Goal: Ask a question: Seek information or help from site administrators or community

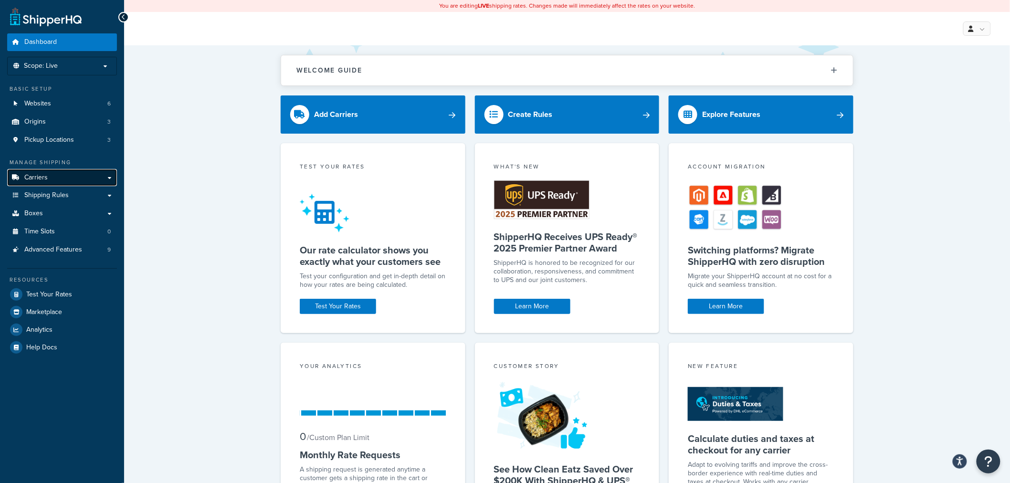
click at [49, 177] on link "Carriers" at bounding box center [62, 178] width 110 height 18
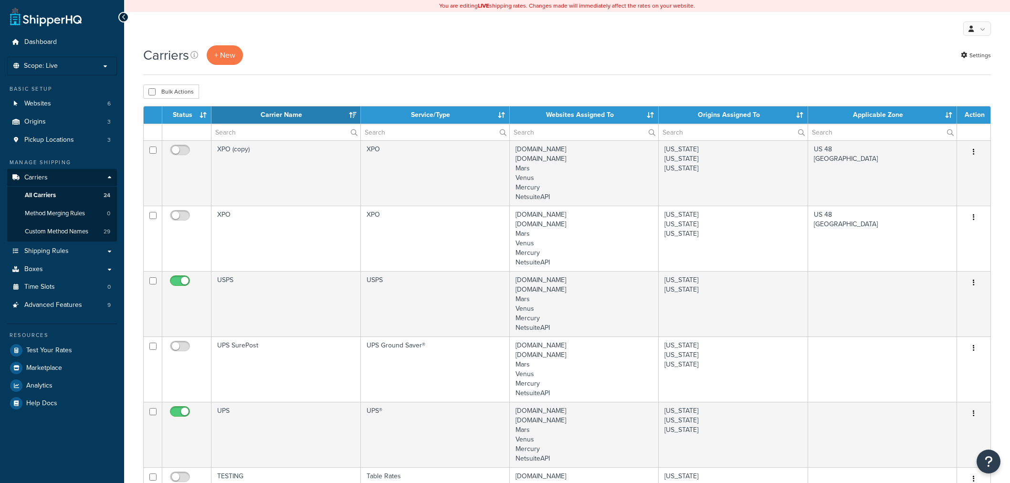
select select "15"
click at [93, 60] on li "Scope: Live Development Integration Test Manage Scopes" at bounding box center [62, 66] width 110 height 19
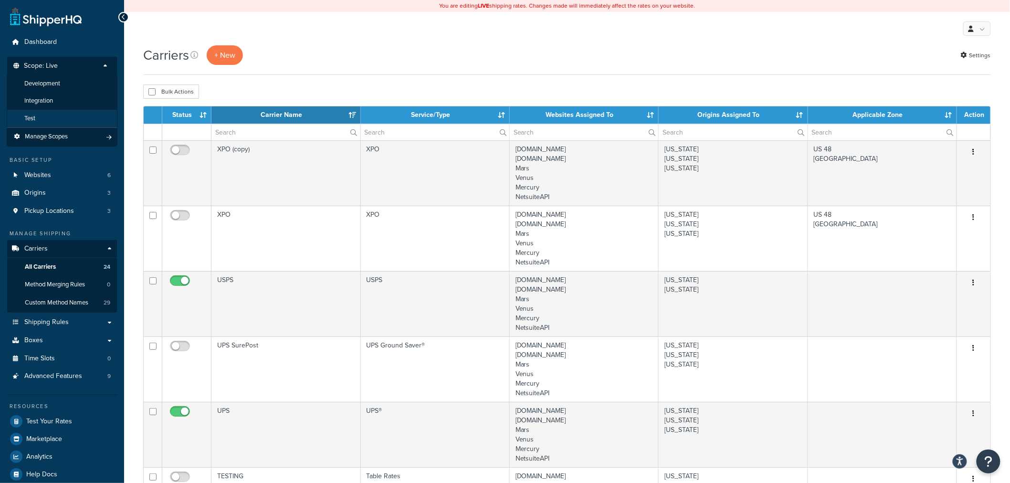
click at [59, 120] on li "Test" at bounding box center [62, 119] width 111 height 18
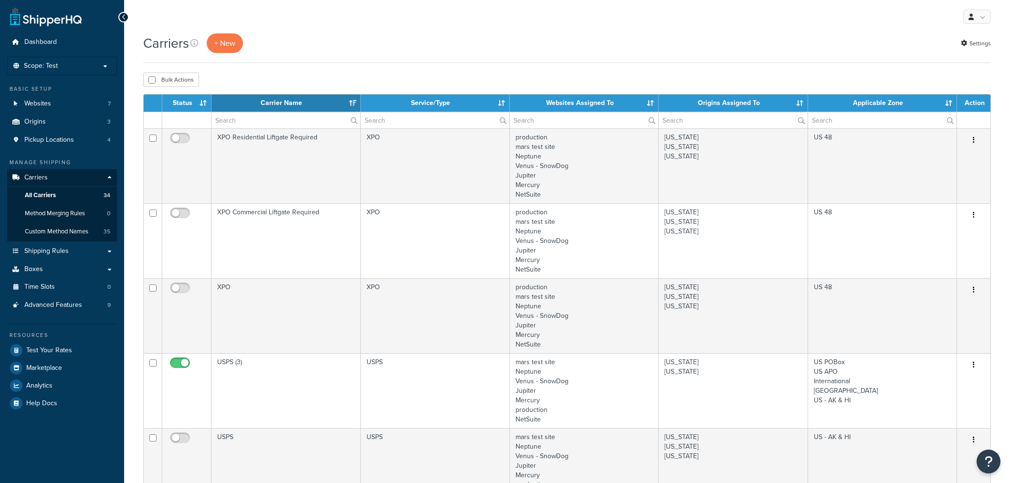
select select "15"
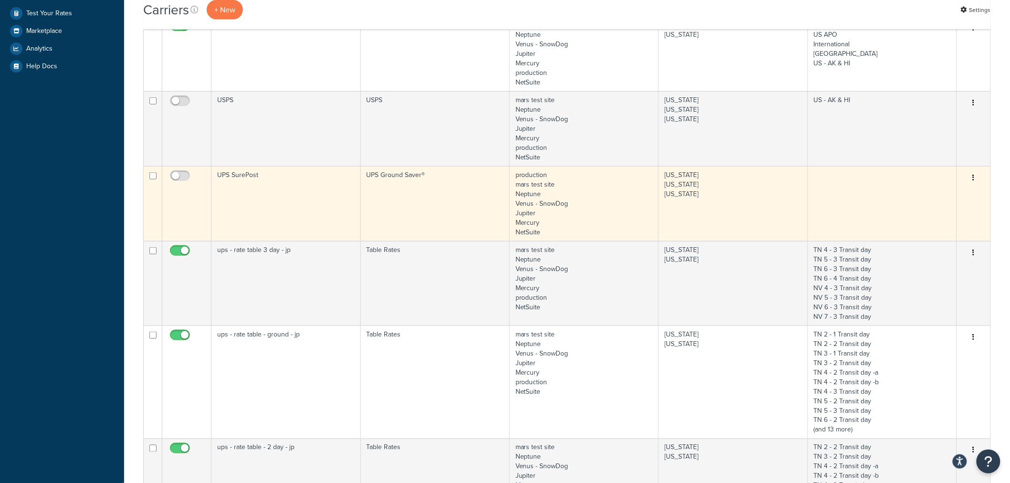
scroll to position [371, 0]
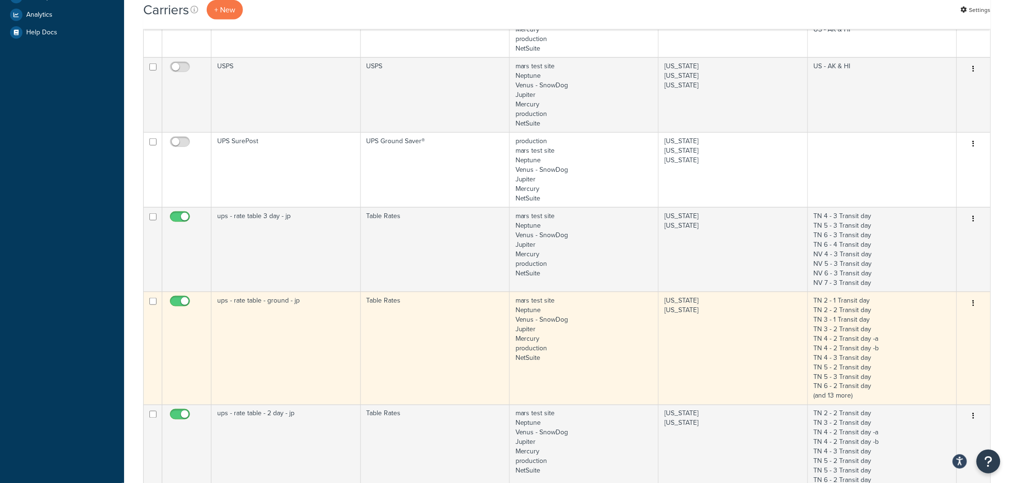
click at [976, 303] on button "button" at bounding box center [973, 303] width 13 height 15
click at [935, 321] on link "Edit" at bounding box center [935, 323] width 75 height 20
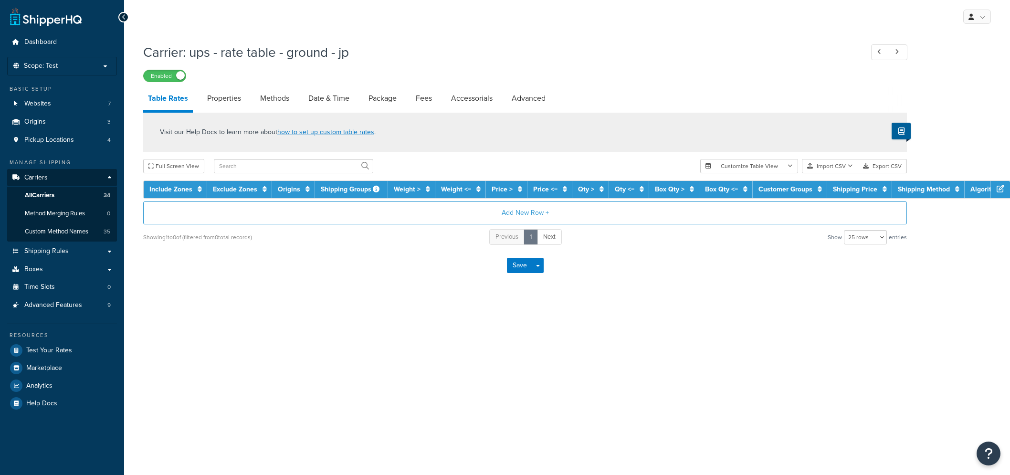
select select "25"
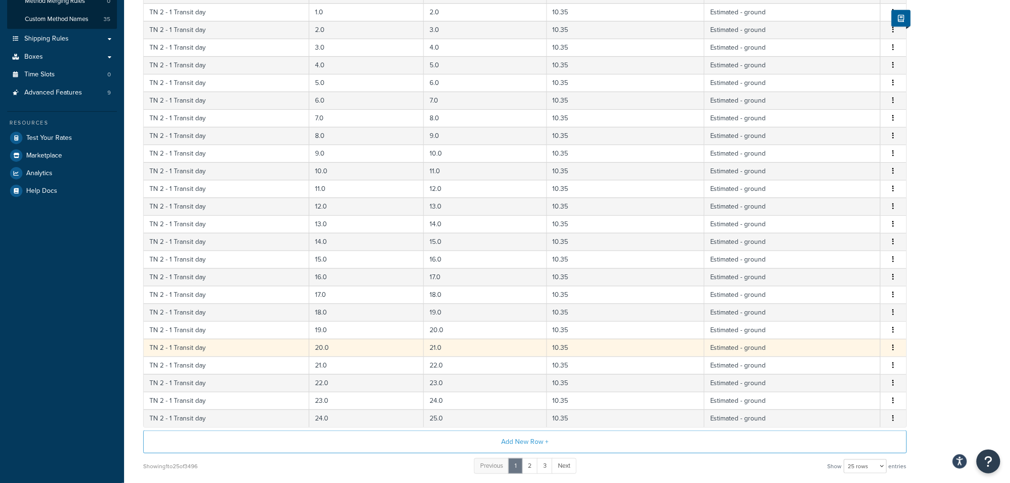
scroll to position [79, 0]
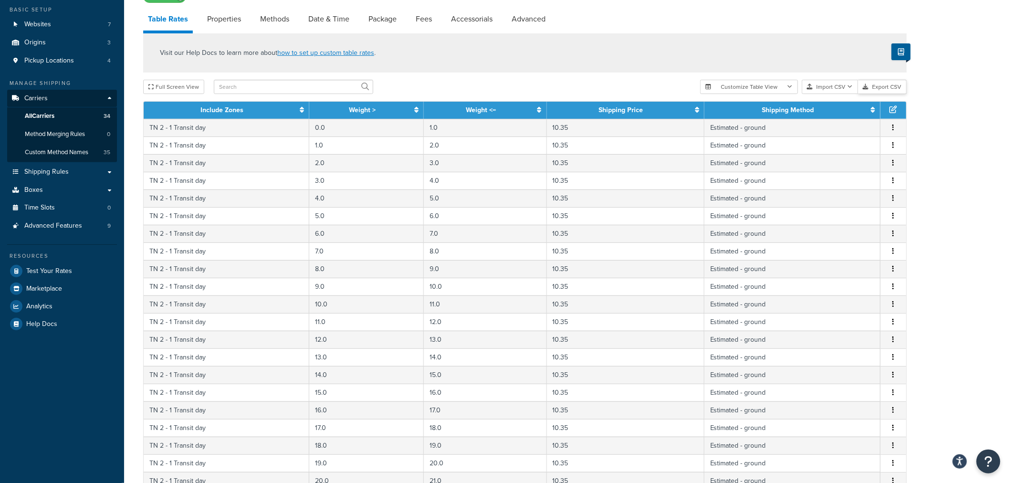
click at [889, 89] on button "Export CSV" at bounding box center [882, 87] width 49 height 14
click at [57, 165] on link "Shipping Rules" at bounding box center [62, 172] width 110 height 18
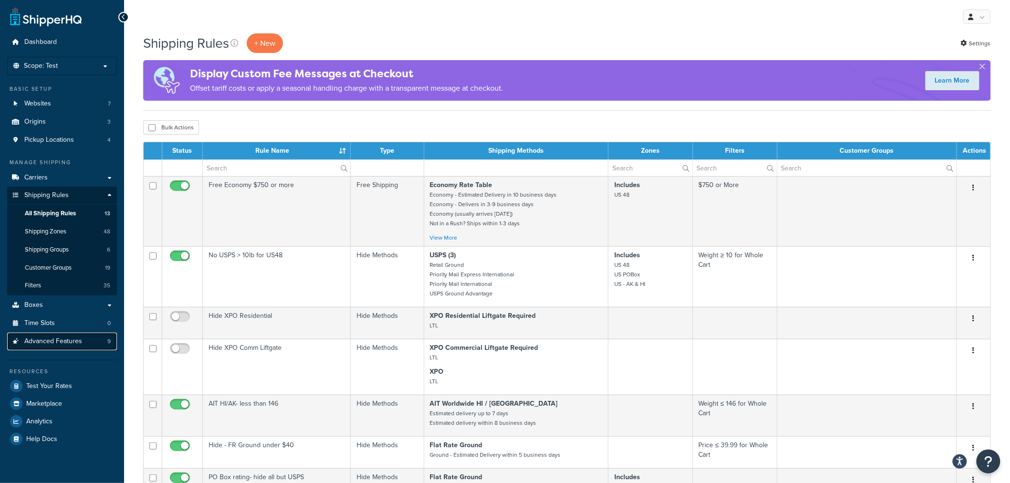
click at [70, 343] on span "Advanced Features" at bounding box center [53, 341] width 58 height 8
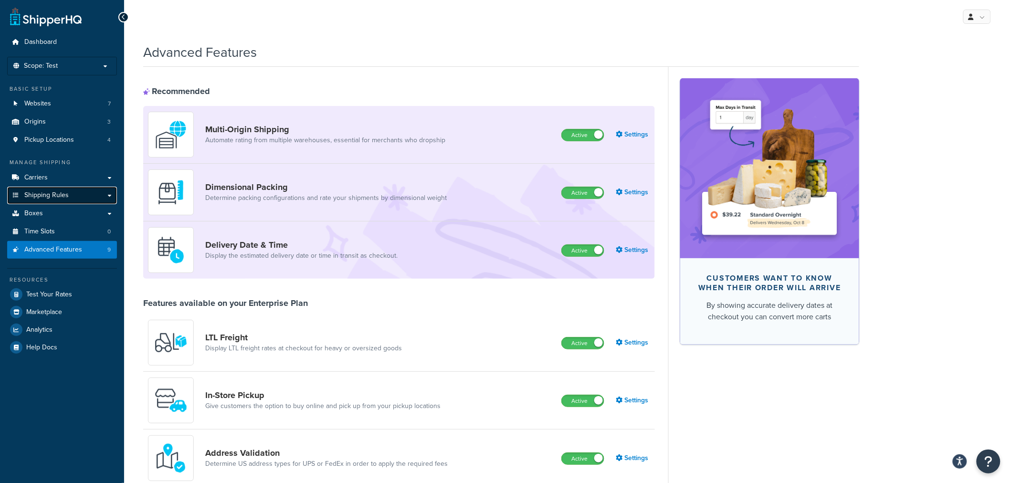
click at [58, 196] on span "Shipping Rules" at bounding box center [46, 195] width 44 height 8
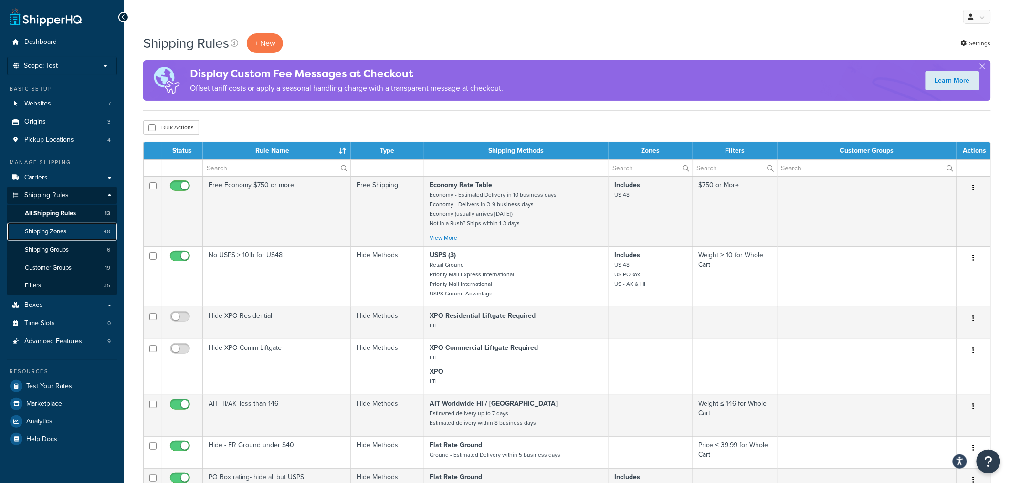
click at [60, 232] on span "Shipping Zones" at bounding box center [46, 232] width 42 height 8
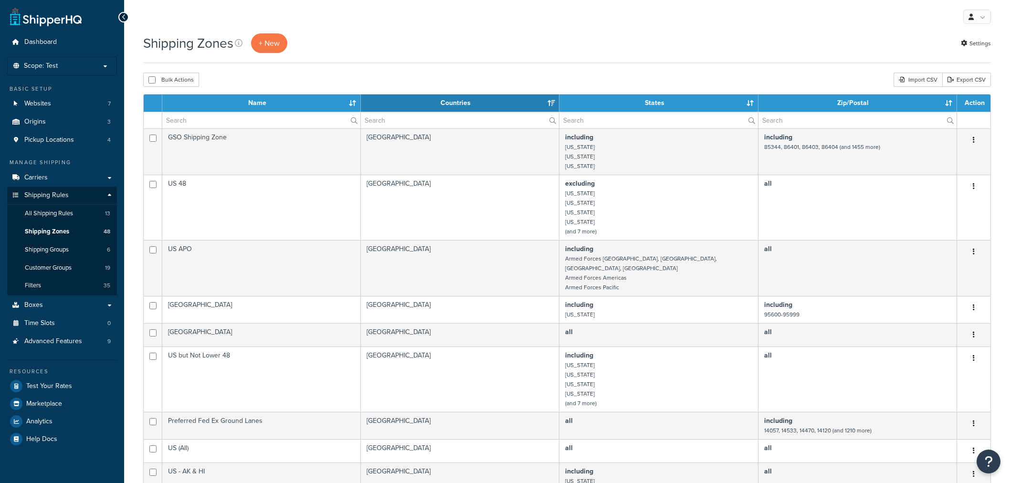
select select "15"
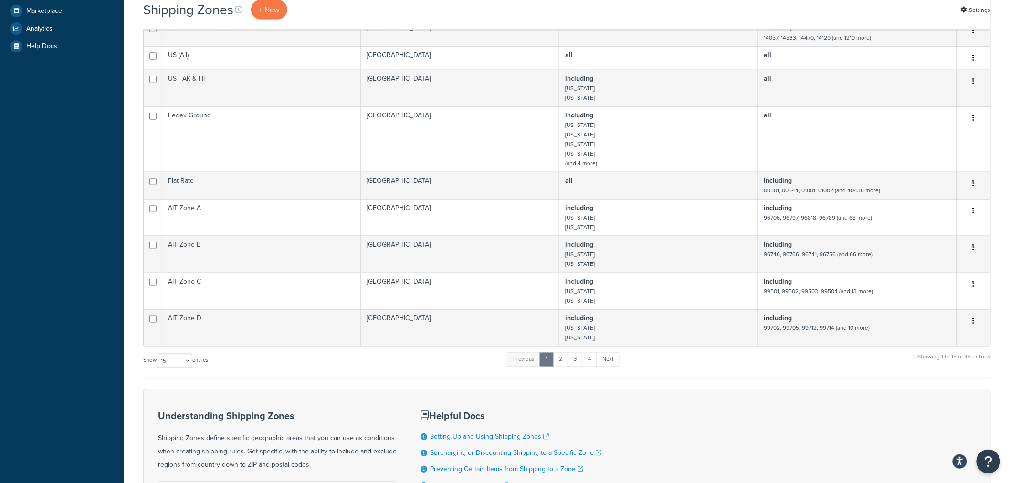
scroll to position [489, 0]
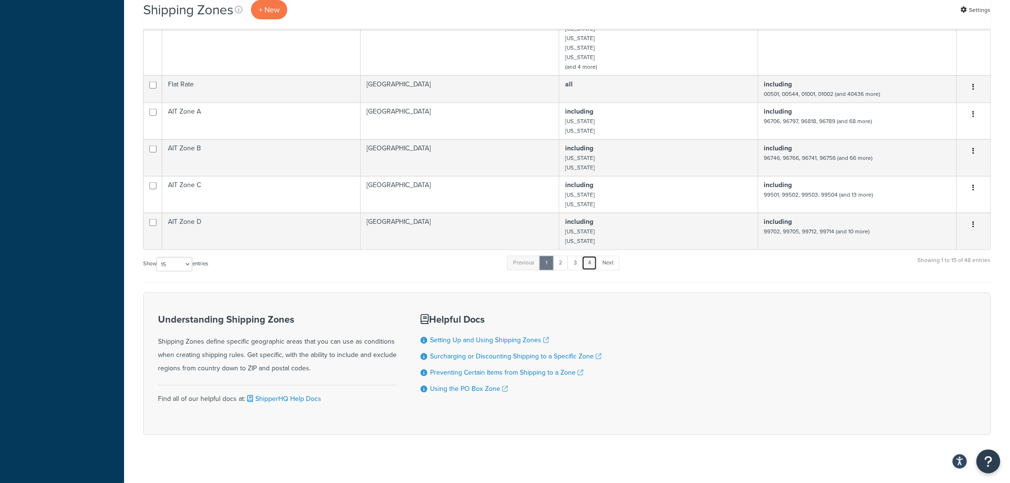
click at [589, 256] on link "4" at bounding box center [589, 263] width 15 height 14
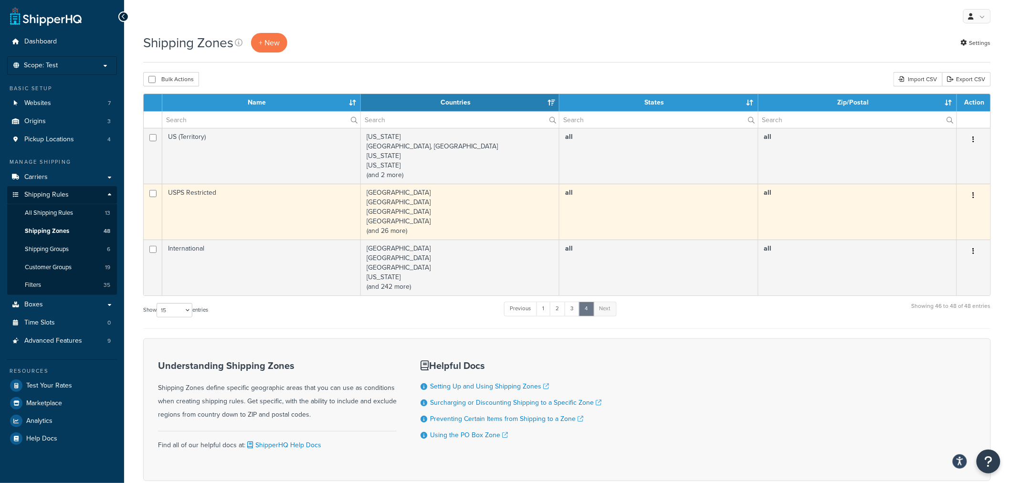
scroll to position [0, 0]
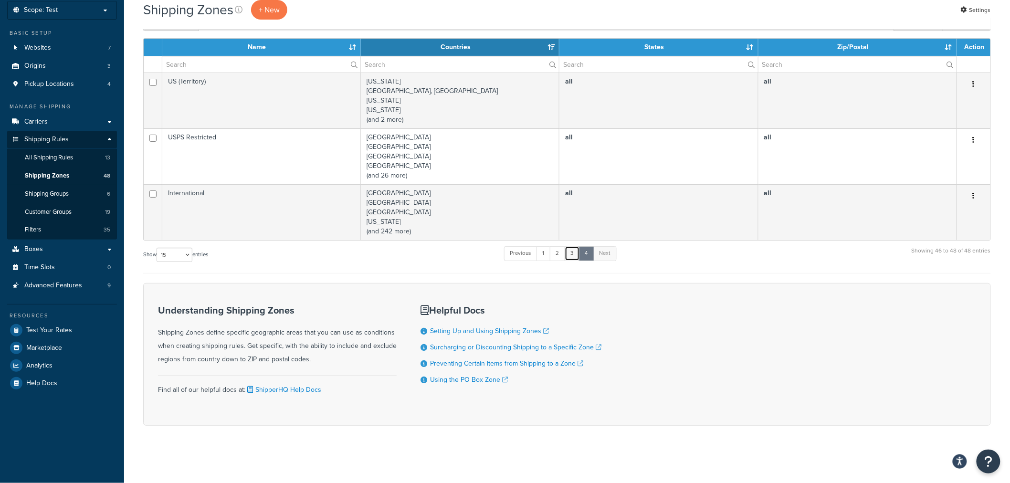
click at [579, 252] on link "3" at bounding box center [572, 253] width 15 height 14
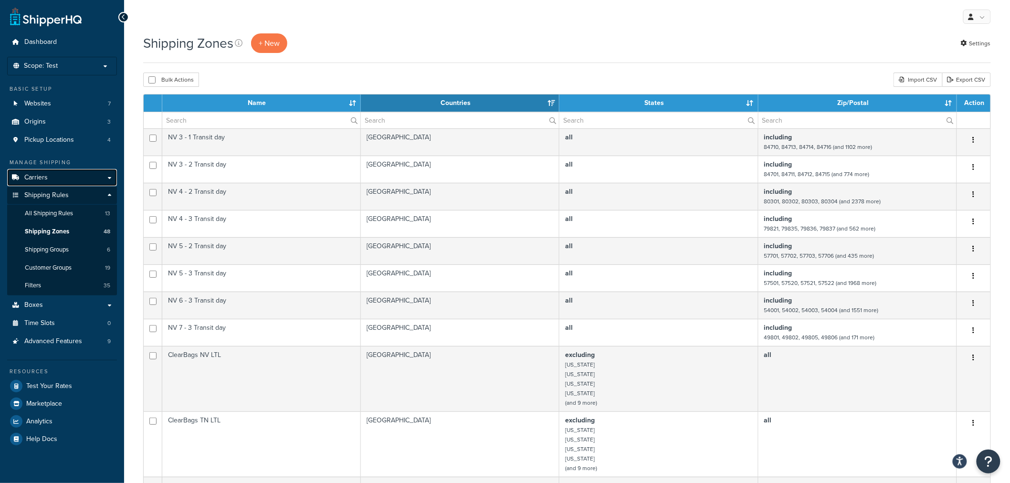
click at [51, 177] on link "Carriers" at bounding box center [62, 178] width 110 height 18
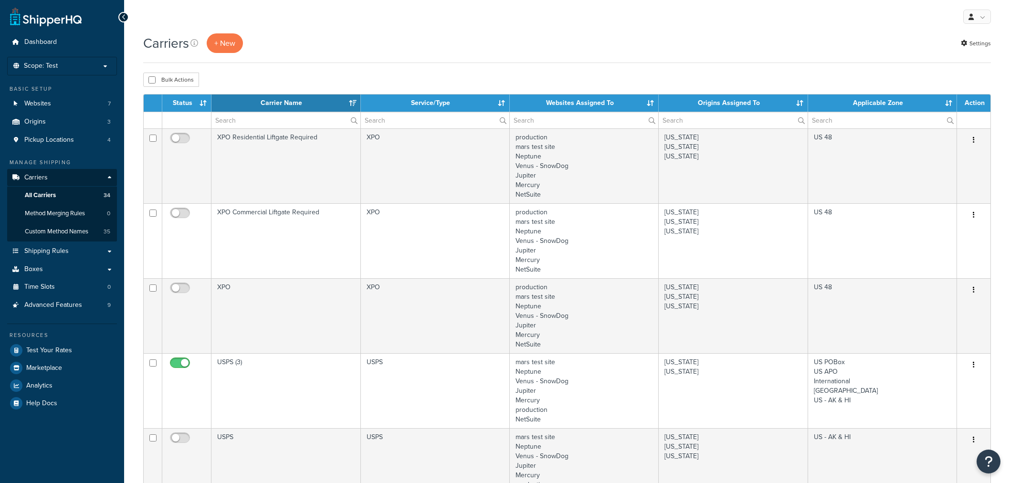
select select "15"
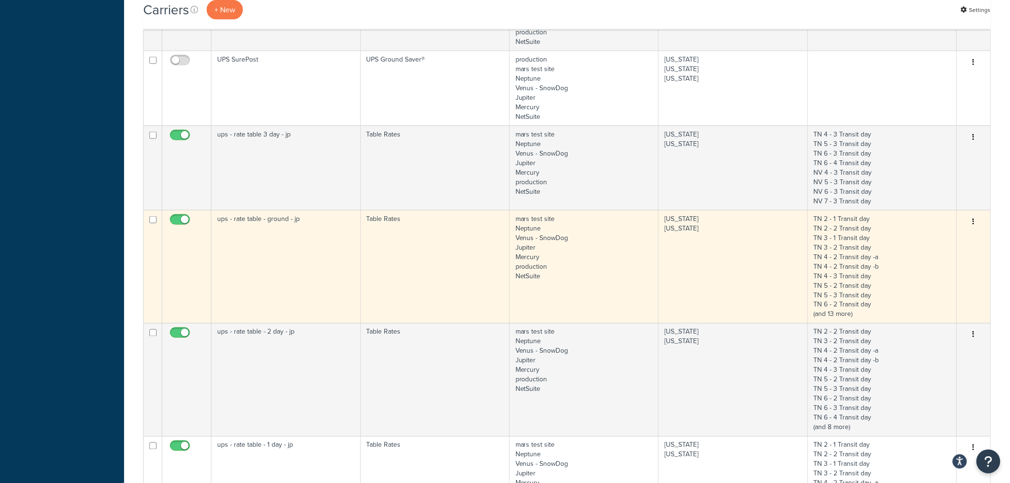
scroll to position [530, 0]
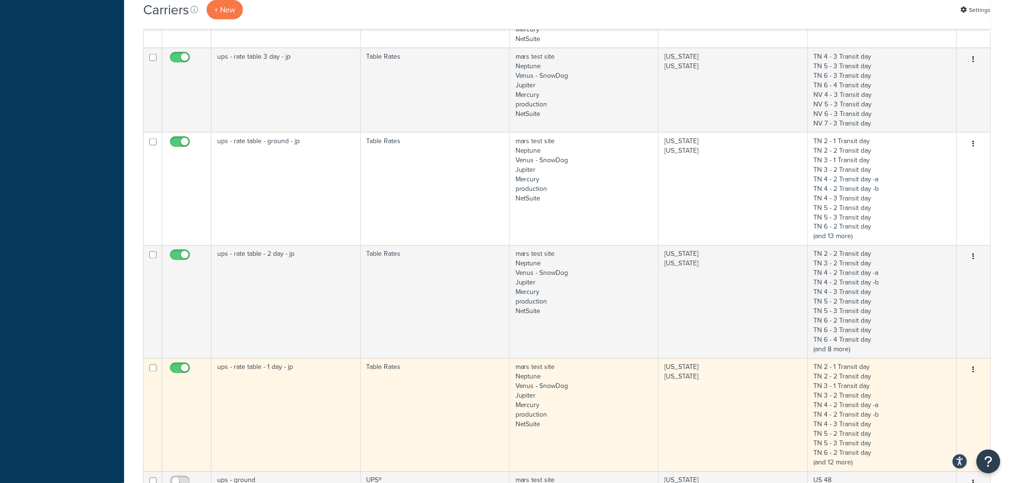
click at [974, 369] on icon "button" at bounding box center [974, 370] width 2 height 7
click at [919, 388] on link "Edit" at bounding box center [935, 389] width 75 height 20
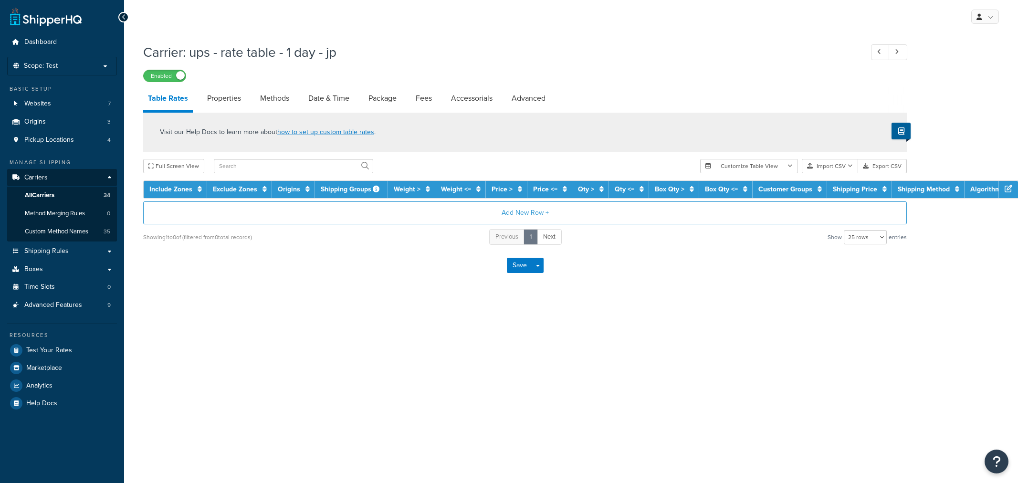
select select "25"
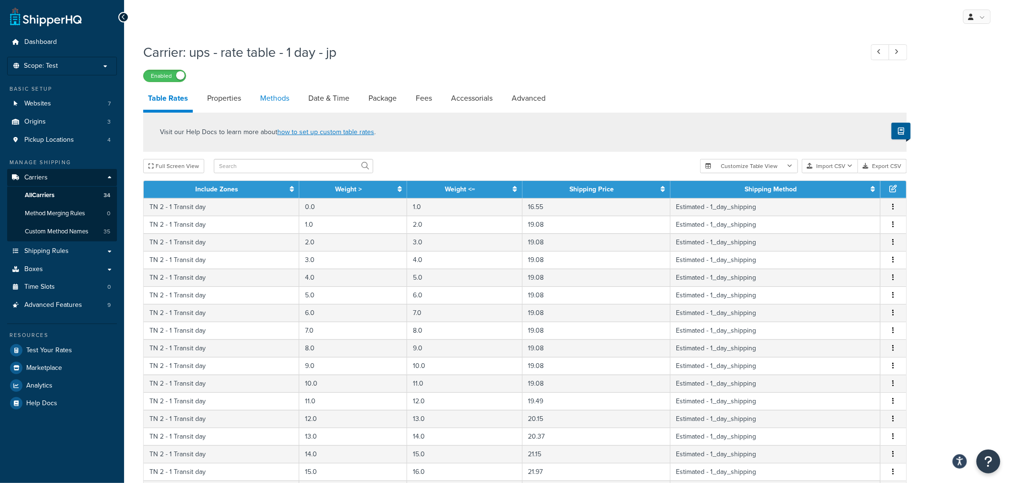
click at [277, 100] on link "Methods" at bounding box center [274, 98] width 39 height 23
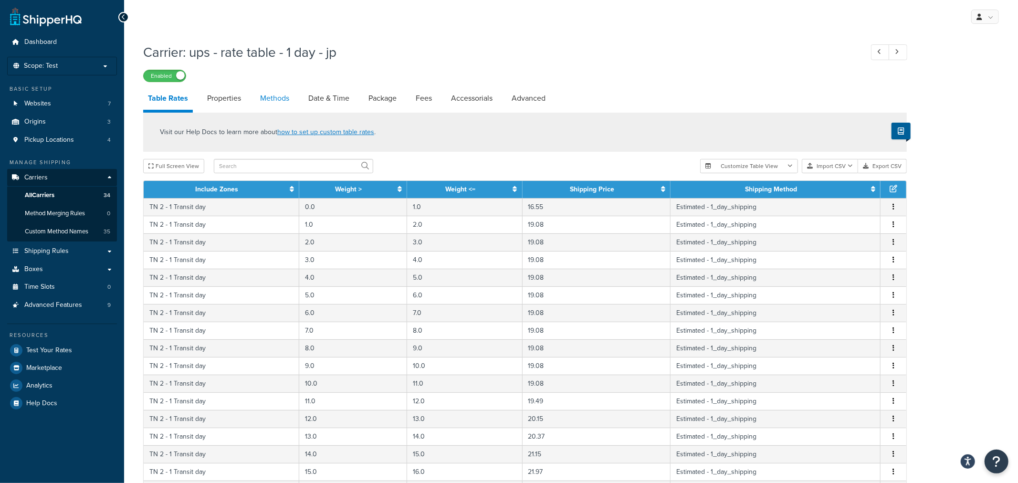
select select "25"
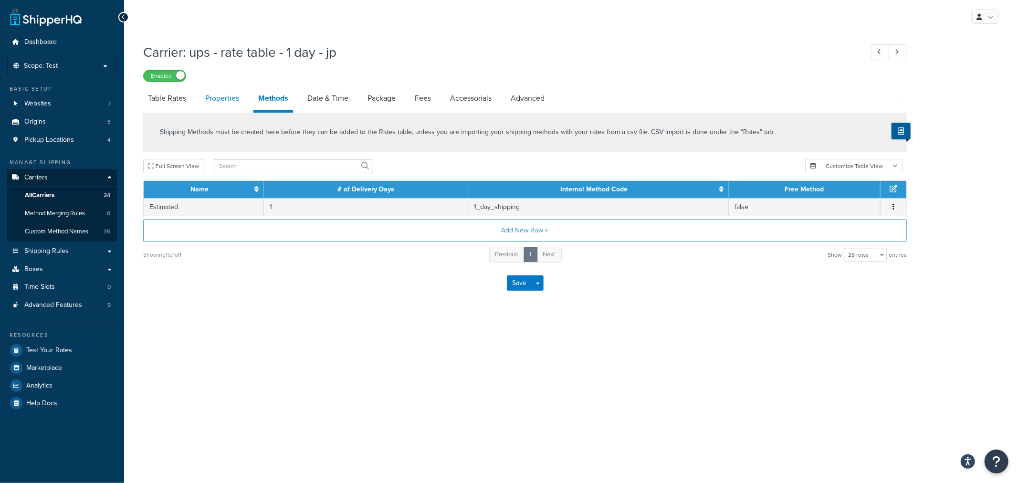
click at [223, 99] on link "Properties" at bounding box center [221, 98] width 43 height 23
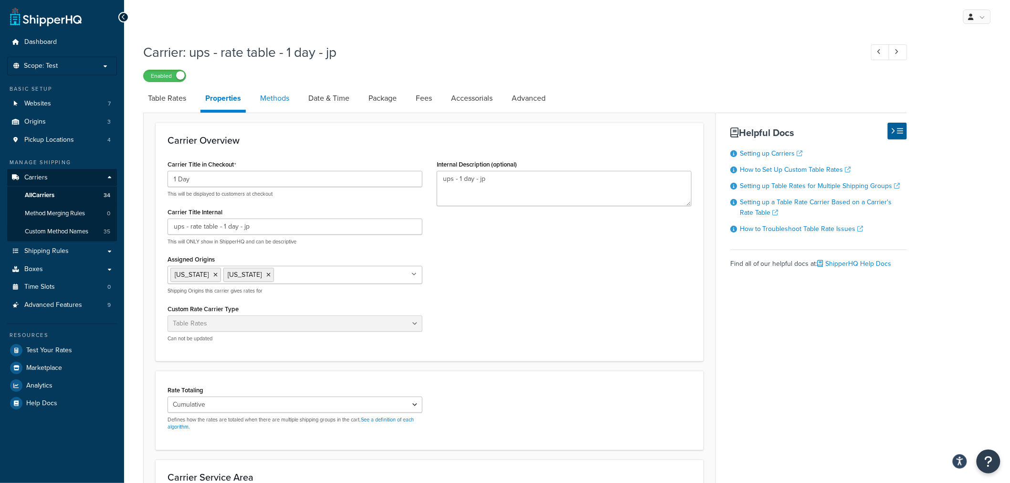
click at [271, 98] on link "Methods" at bounding box center [274, 98] width 39 height 23
select select "25"
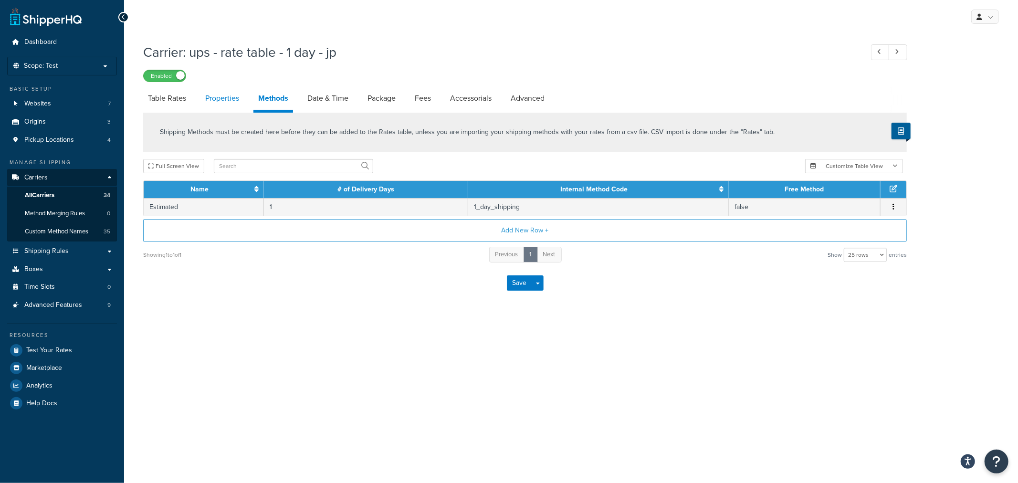
click at [226, 97] on link "Properties" at bounding box center [221, 98] width 43 height 23
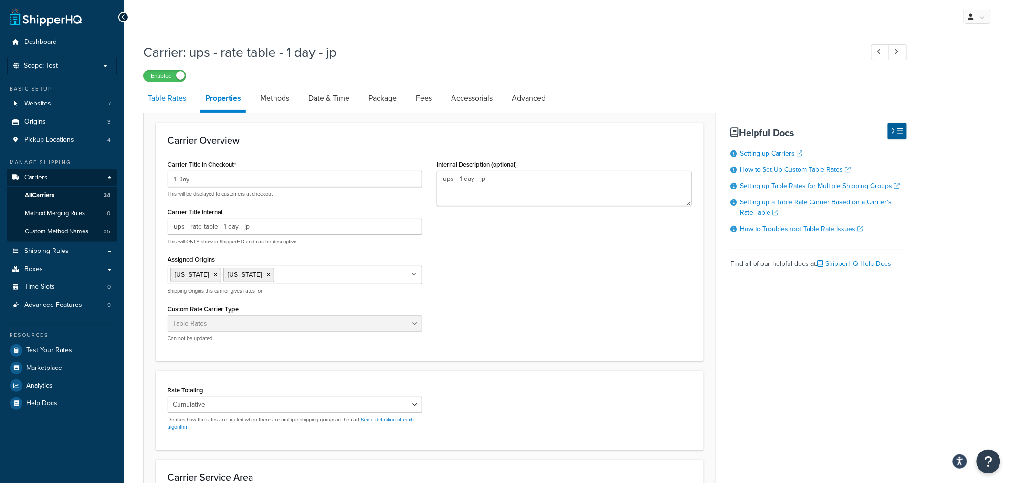
click at [168, 97] on link "Table Rates" at bounding box center [167, 98] width 48 height 23
select select "25"
click at [88, 63] on p "Scope: Test" at bounding box center [61, 66] width 101 height 8
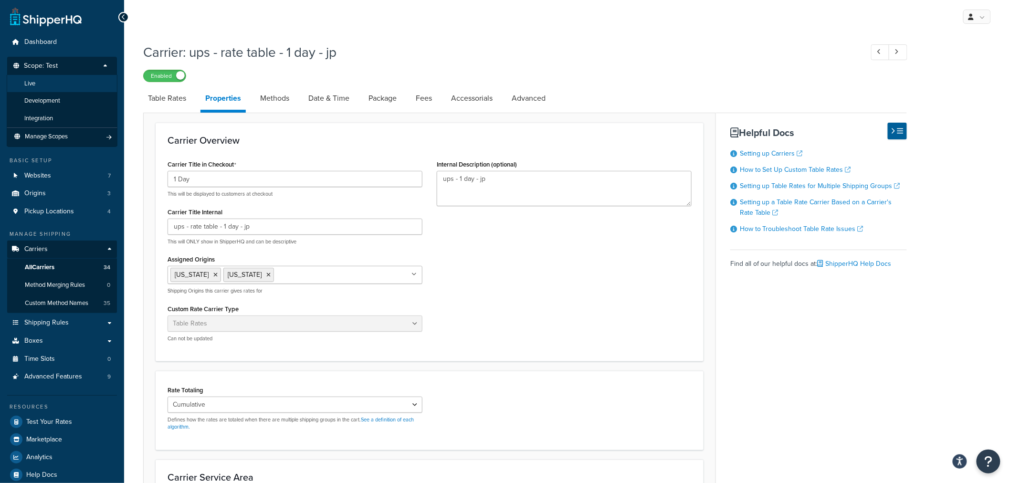
click at [62, 81] on li "Live" at bounding box center [62, 84] width 111 height 18
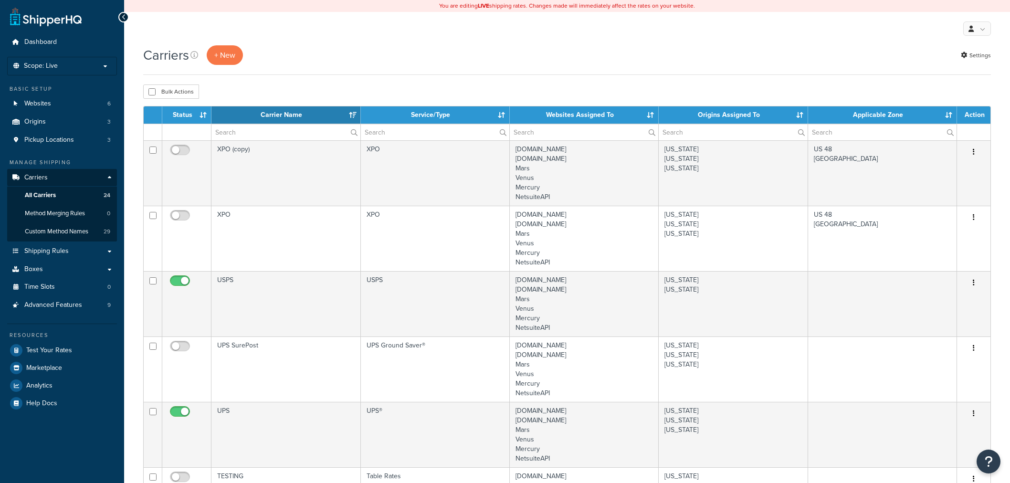
select select "15"
click at [66, 250] on span "Shipping Rules" at bounding box center [46, 251] width 44 height 8
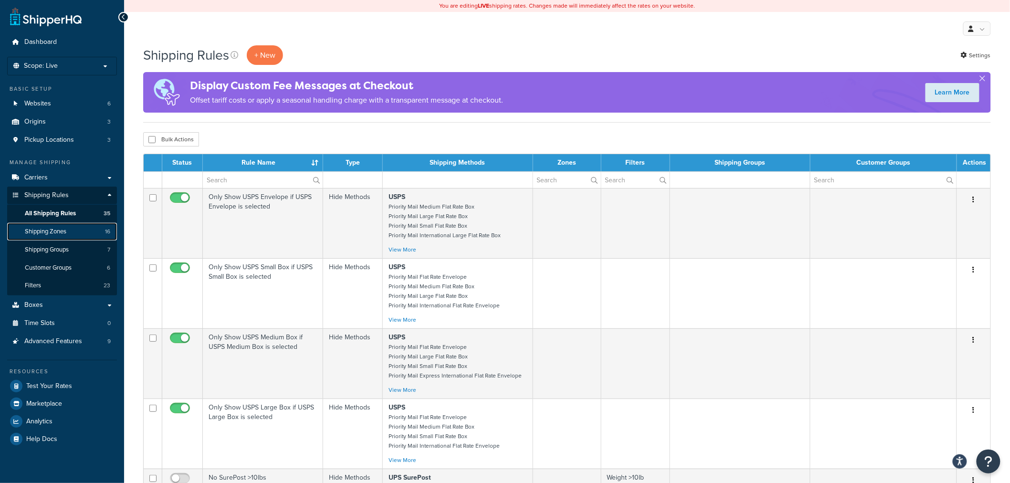
click at [66, 230] on span "Shipping Zones" at bounding box center [46, 232] width 42 height 8
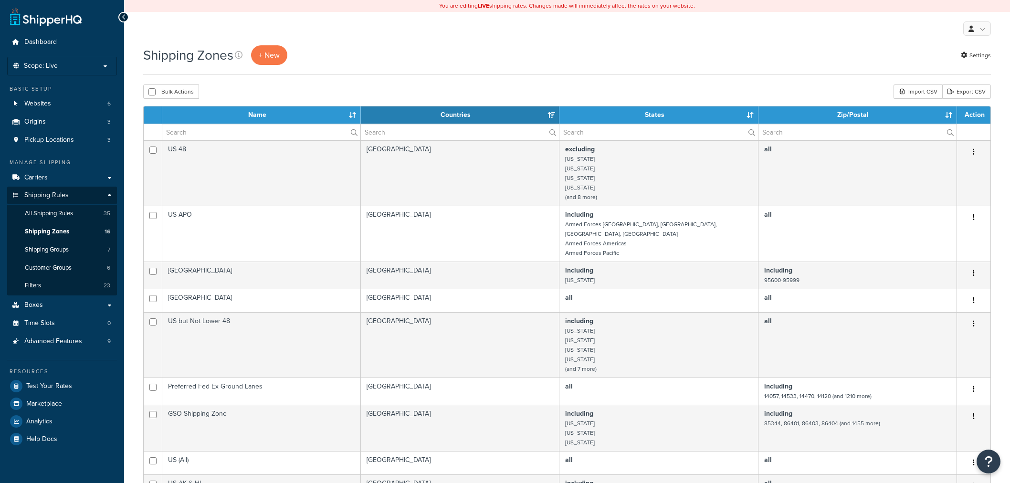
select select "15"
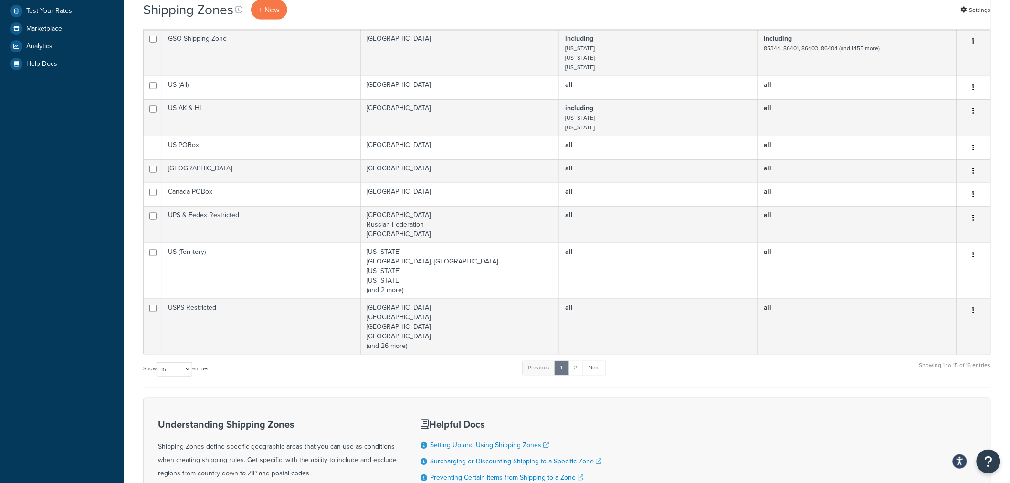
scroll to position [477, 0]
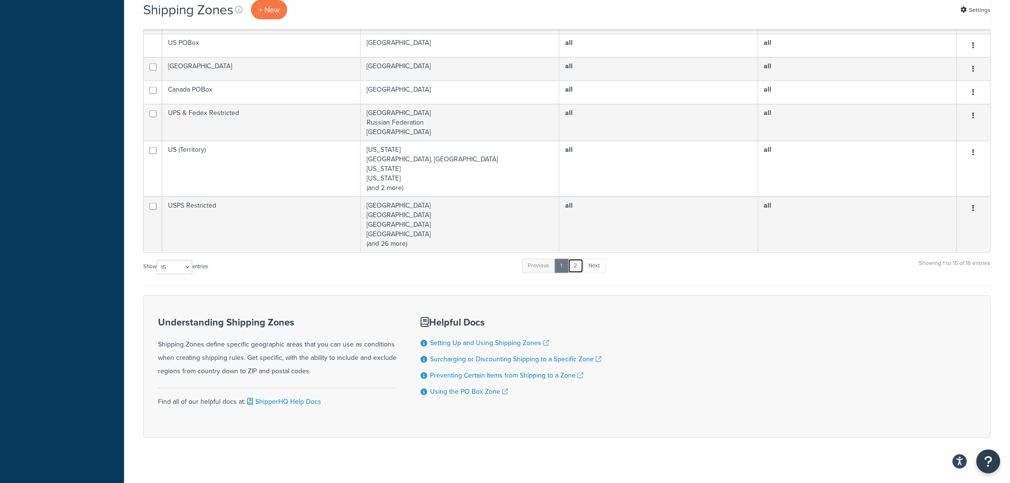
click at [579, 259] on link "2" at bounding box center [576, 266] width 16 height 14
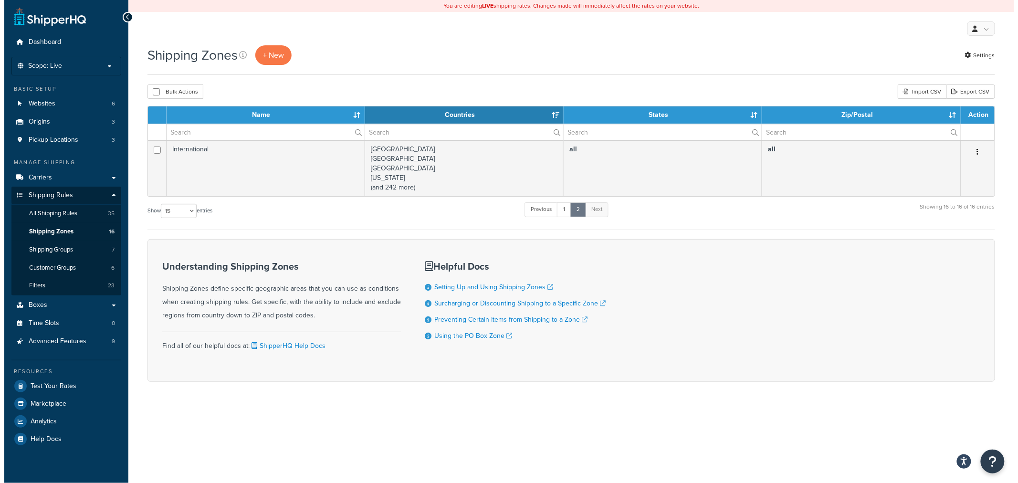
scroll to position [0, 0]
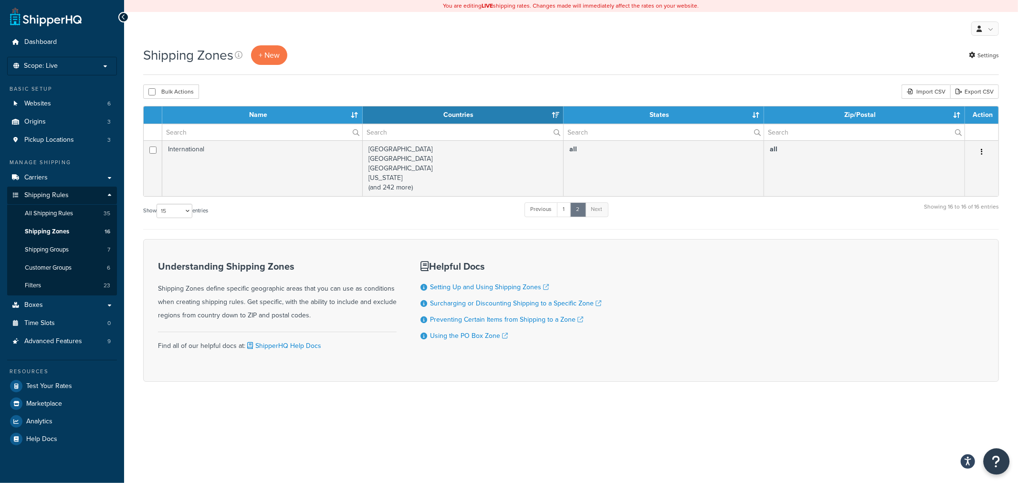
click at [993, 460] on icon "Open Resource Center" at bounding box center [996, 461] width 9 height 13
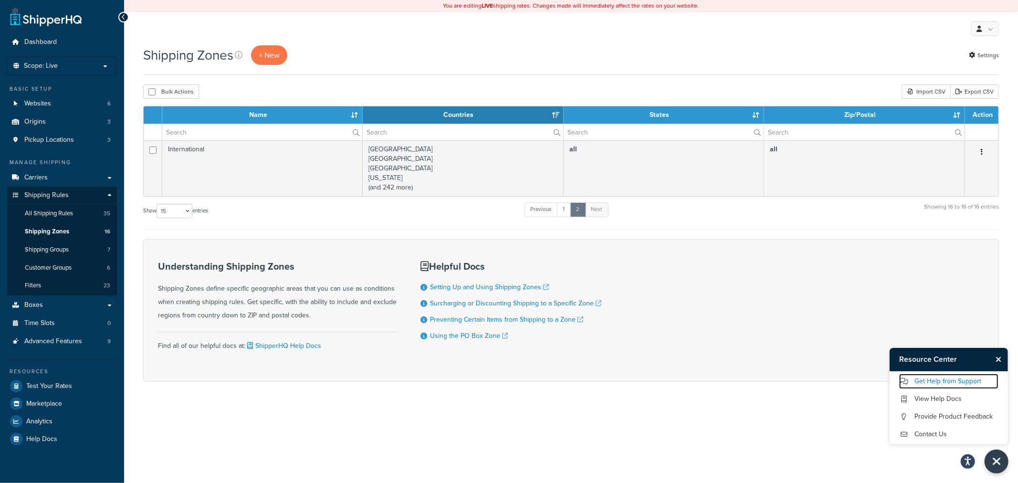
click at [931, 380] on link "Get Help from Support" at bounding box center [948, 381] width 99 height 15
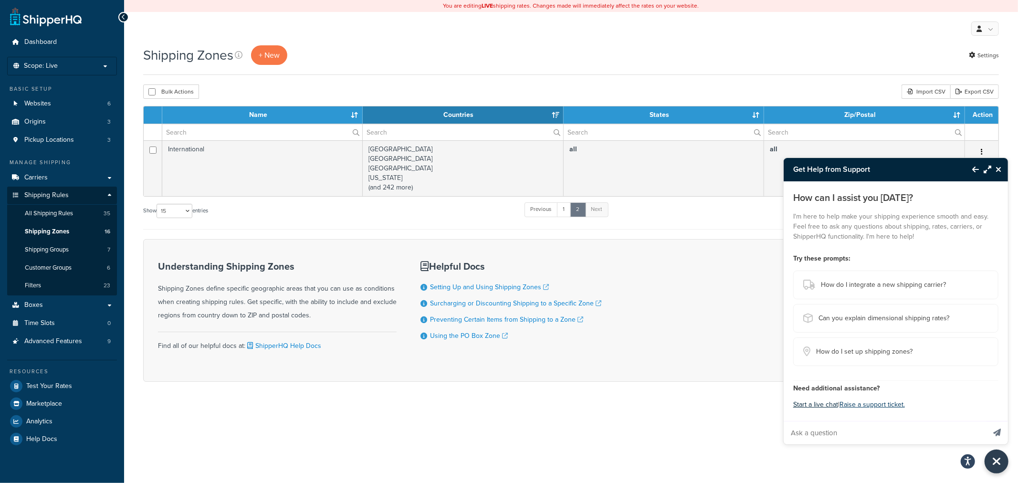
click at [818, 403] on button "Start a live chat" at bounding box center [815, 404] width 45 height 13
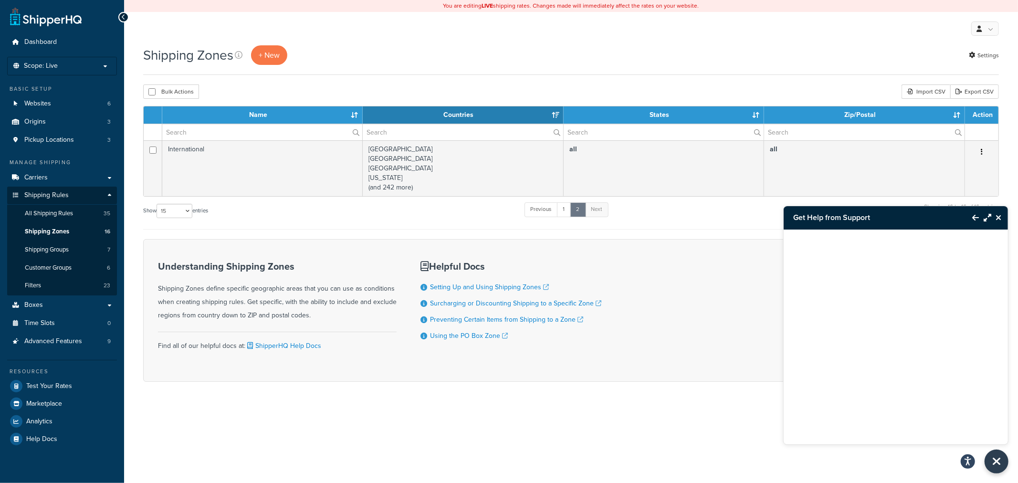
click at [872, 263] on div at bounding box center [896, 325] width 224 height 191
click at [996, 218] on icon "Close Resource Center" at bounding box center [999, 218] width 6 height 8
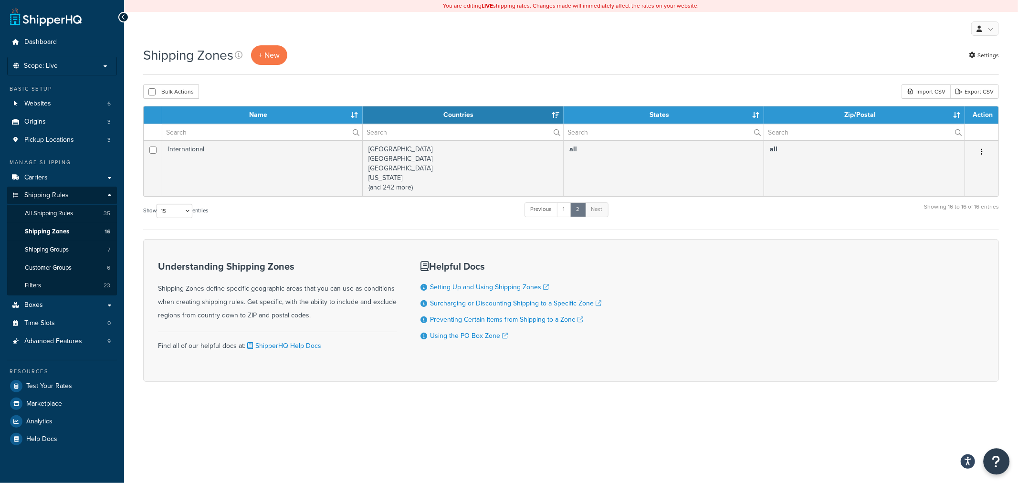
click at [1000, 465] on icon "Open Resource Center" at bounding box center [996, 461] width 9 height 13
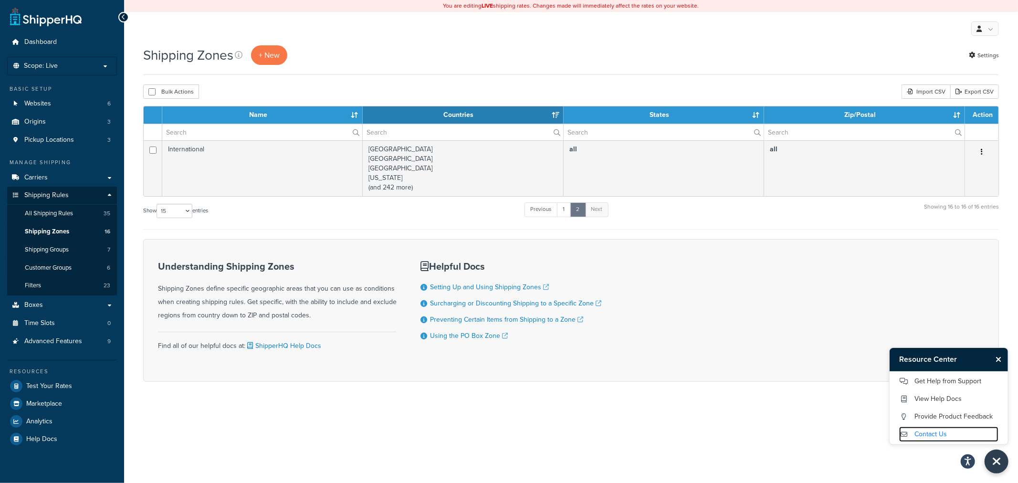
click at [922, 433] on link "Contact Us" at bounding box center [948, 434] width 99 height 15
click at [948, 378] on link "Get Help from Support" at bounding box center [948, 381] width 99 height 15
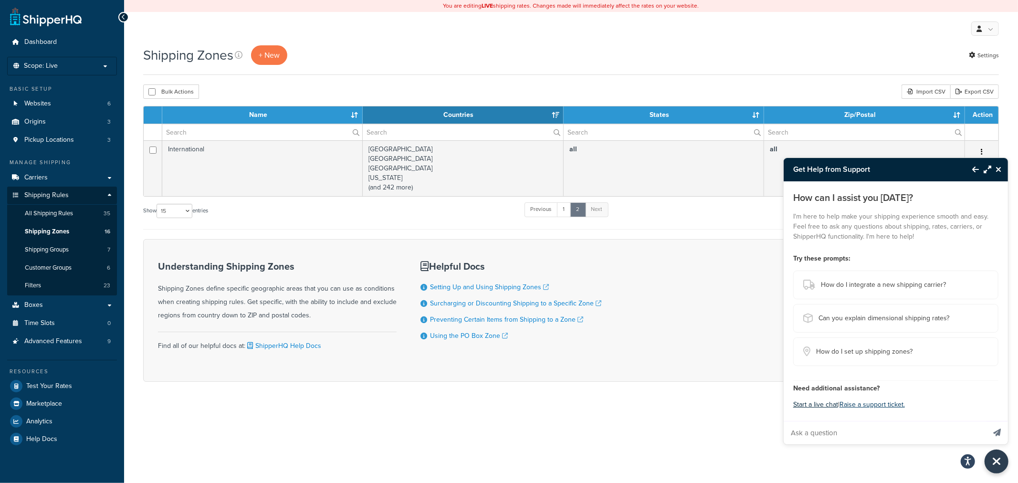
click at [829, 405] on button "Start a live chat" at bounding box center [815, 404] width 45 height 13
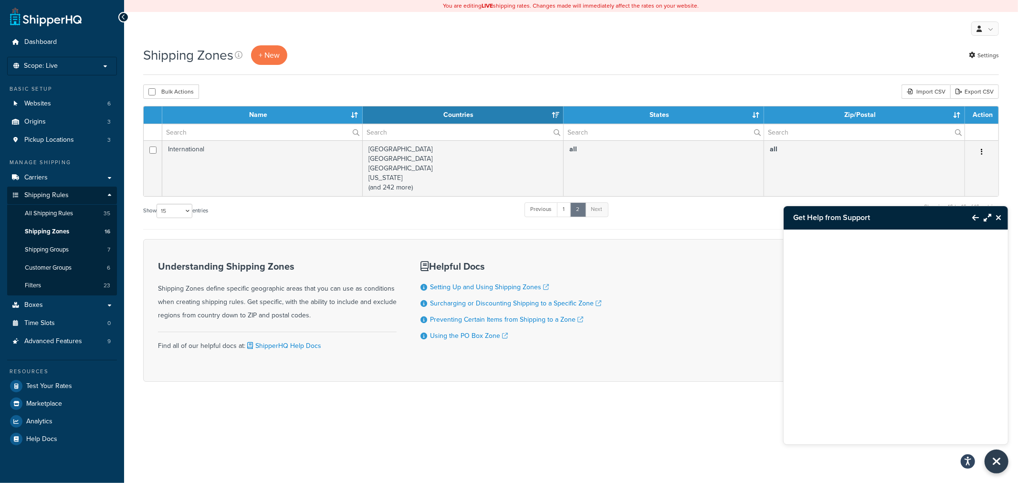
click at [984, 217] on icon "Maximize Resource Center" at bounding box center [988, 218] width 8 height 8
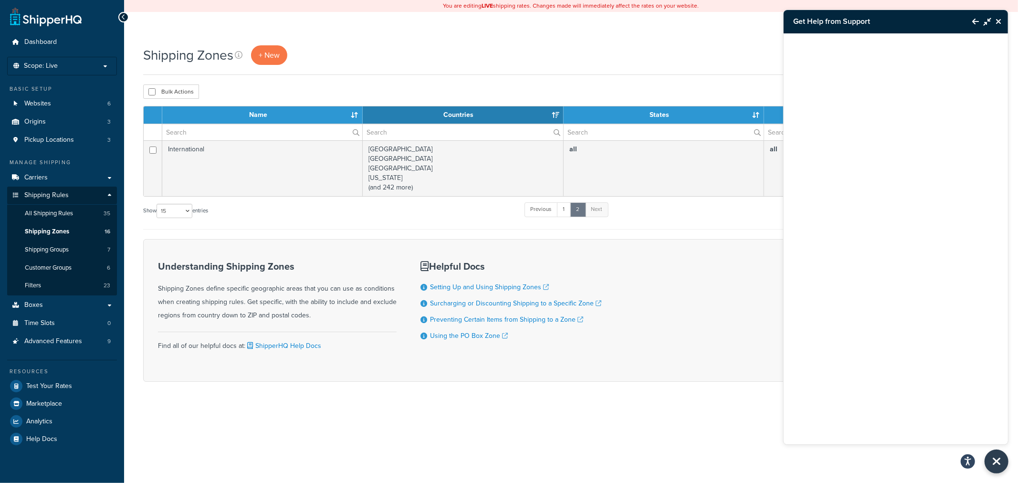
drag, startPoint x: 996, startPoint y: 22, endPoint x: 927, endPoint y: 21, distance: 68.7
click at [996, 22] on icon "Close Resource Center" at bounding box center [999, 22] width 6 height 8
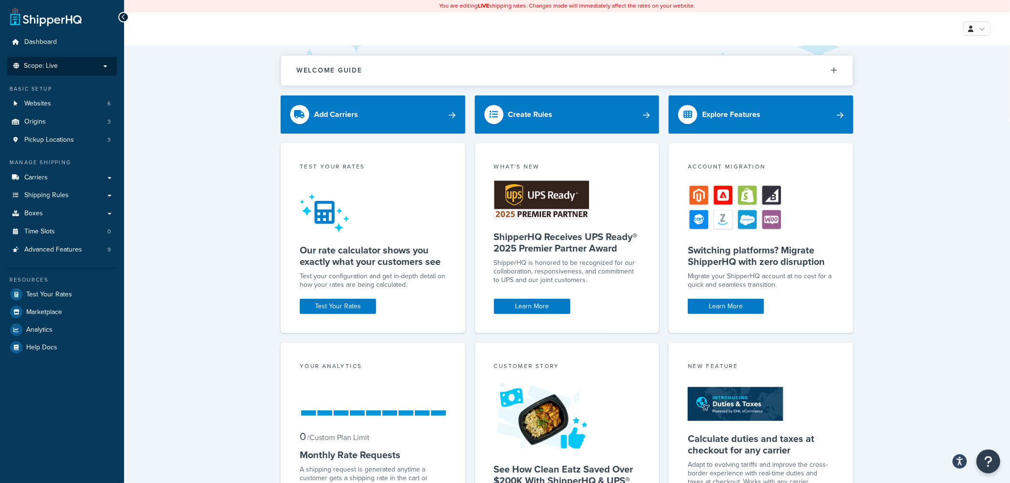
click at [78, 67] on p "Scope: Live" at bounding box center [61, 66] width 101 height 8
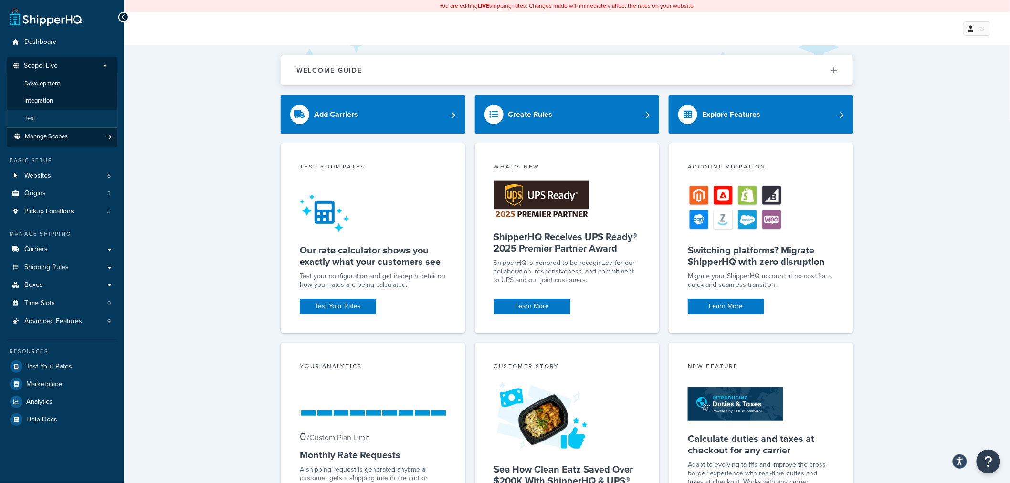
click at [34, 119] on span "Test" at bounding box center [29, 119] width 11 height 8
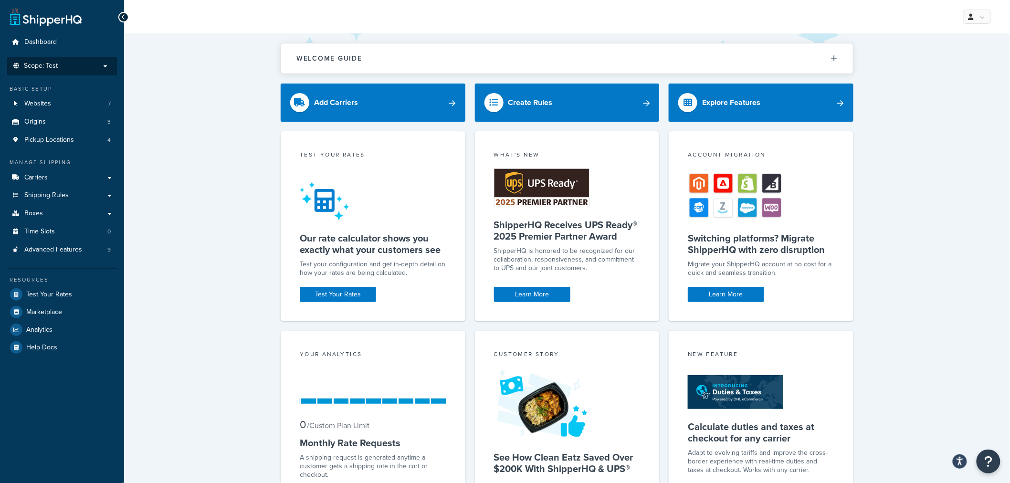
click at [74, 71] on li "Scope: Test" at bounding box center [62, 66] width 110 height 19
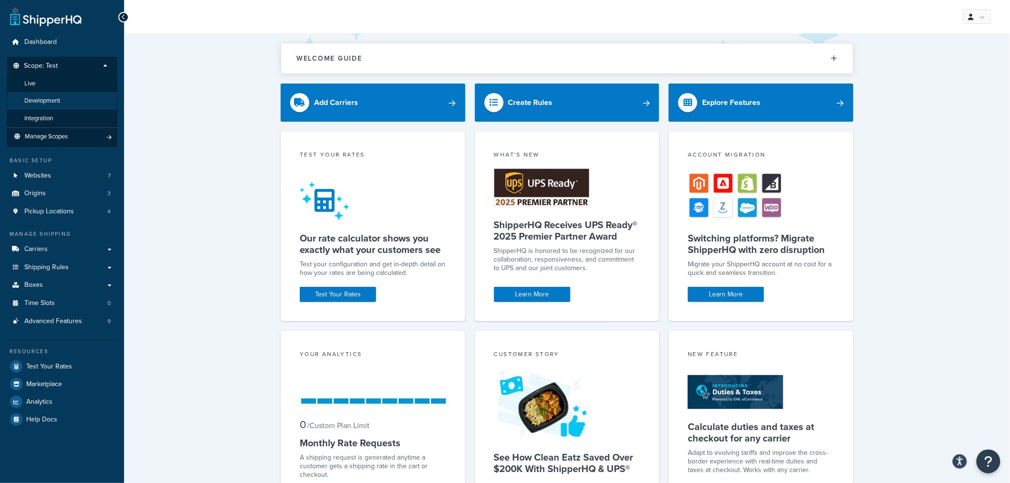
click at [67, 99] on li "Development" at bounding box center [62, 101] width 111 height 18
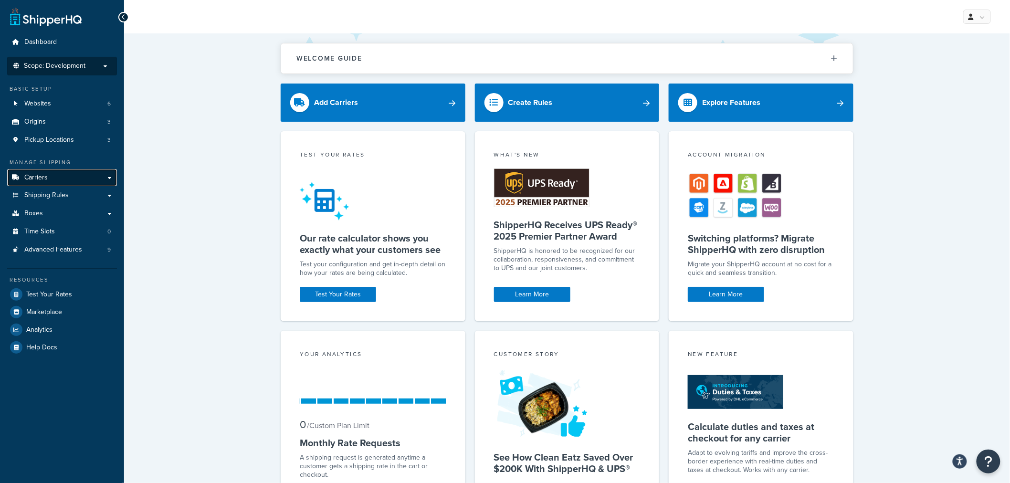
click at [48, 181] on link "Carriers" at bounding box center [62, 178] width 110 height 18
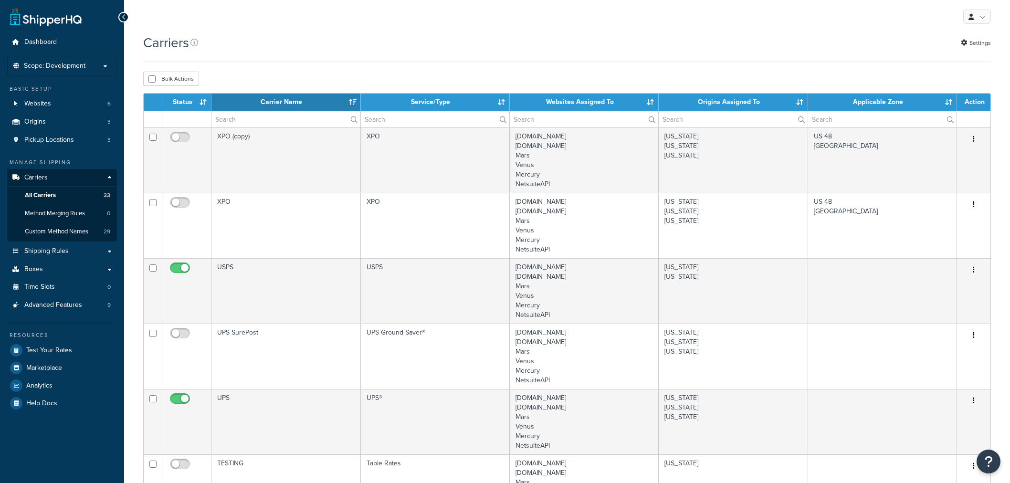
select select "15"
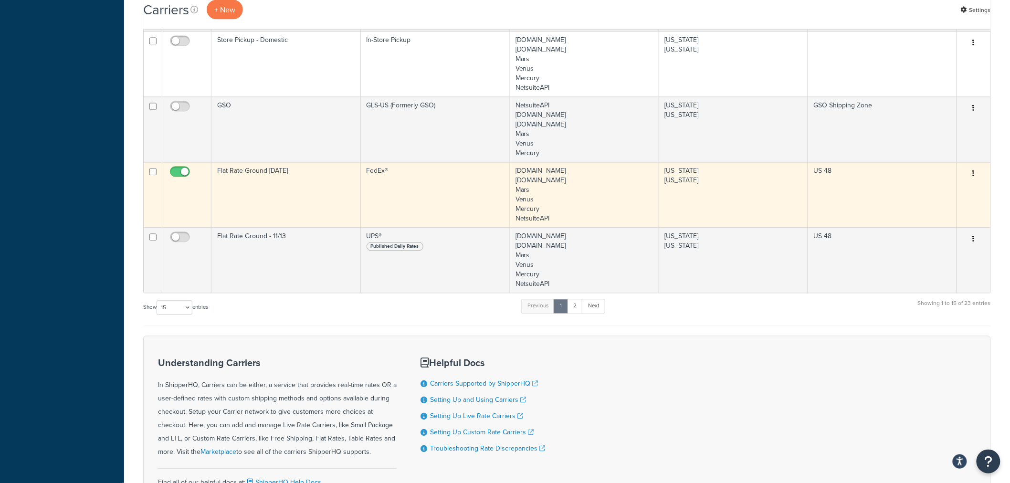
scroll to position [742, 0]
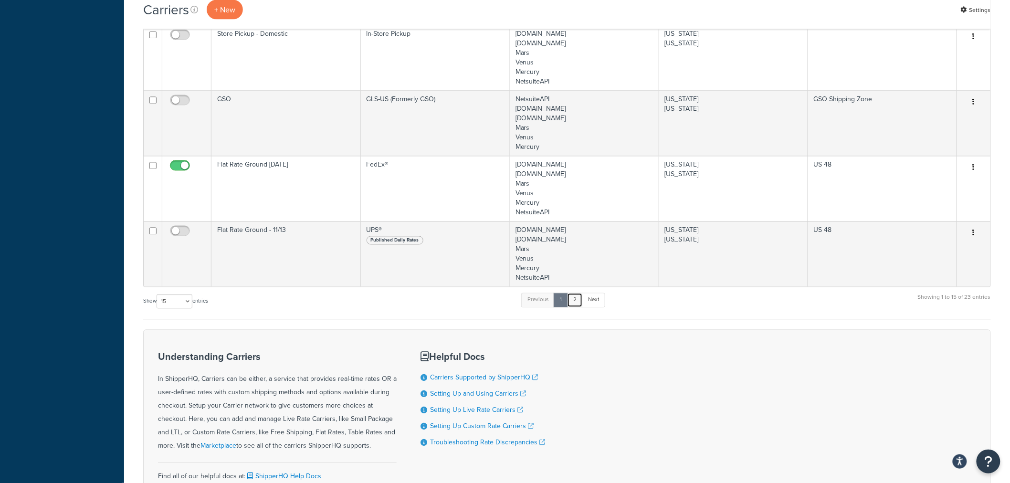
click at [583, 298] on link "2" at bounding box center [575, 300] width 16 height 14
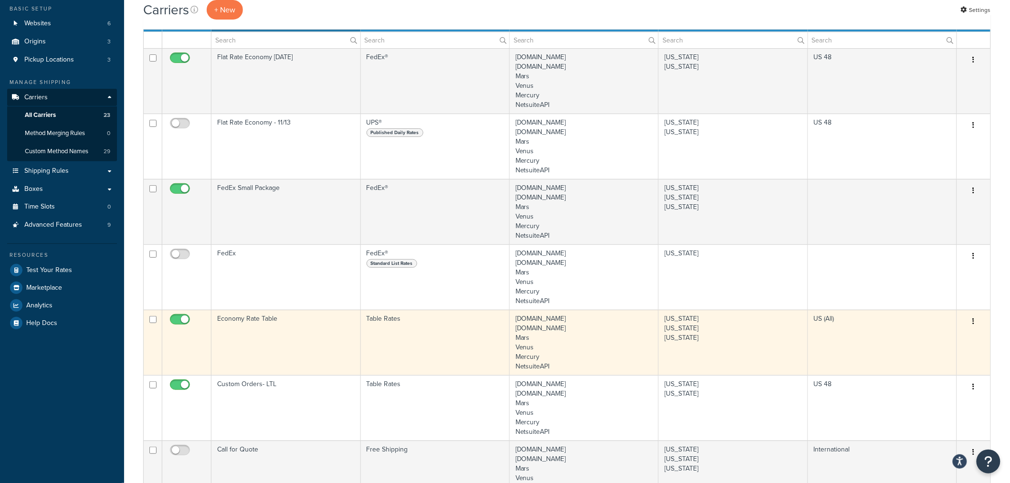
scroll to position [27, 0]
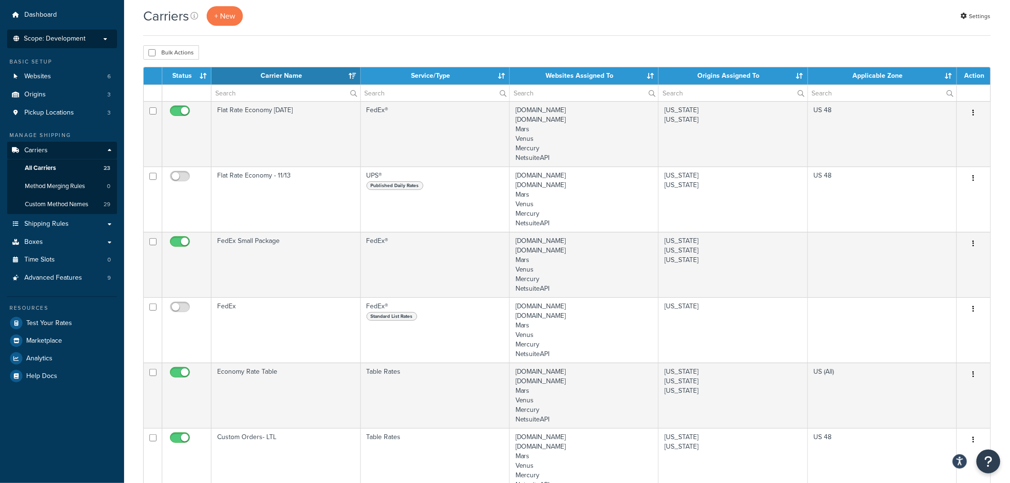
click at [84, 41] on span "Scope: Development" at bounding box center [55, 39] width 62 height 8
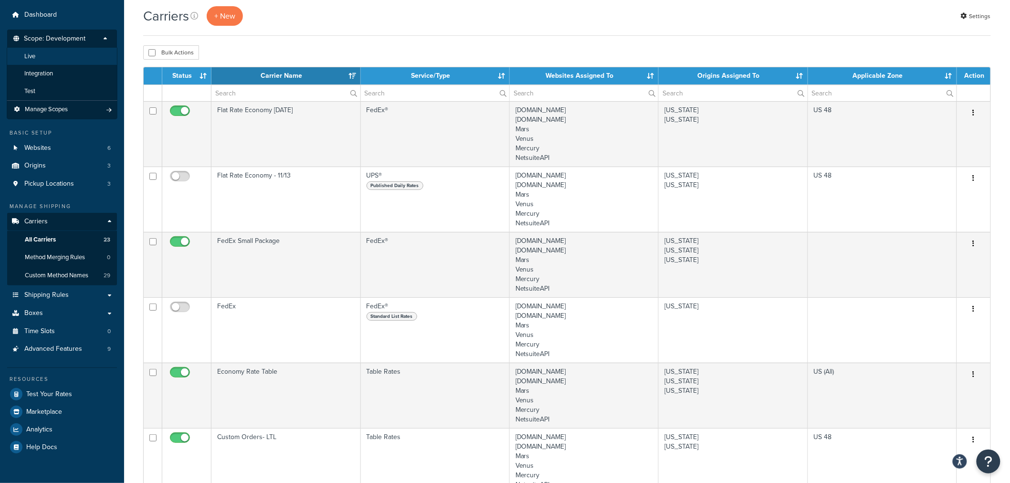
click at [53, 56] on li "Live" at bounding box center [62, 57] width 111 height 18
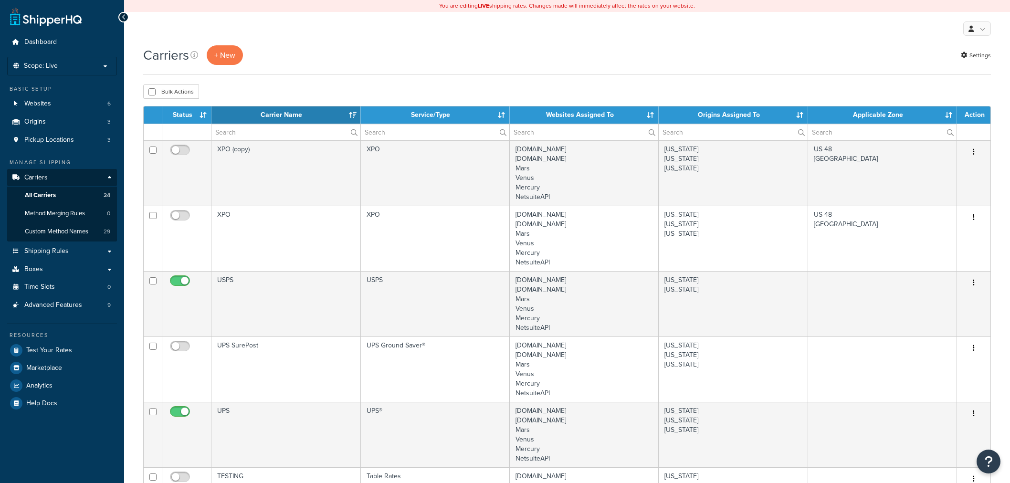
select select "15"
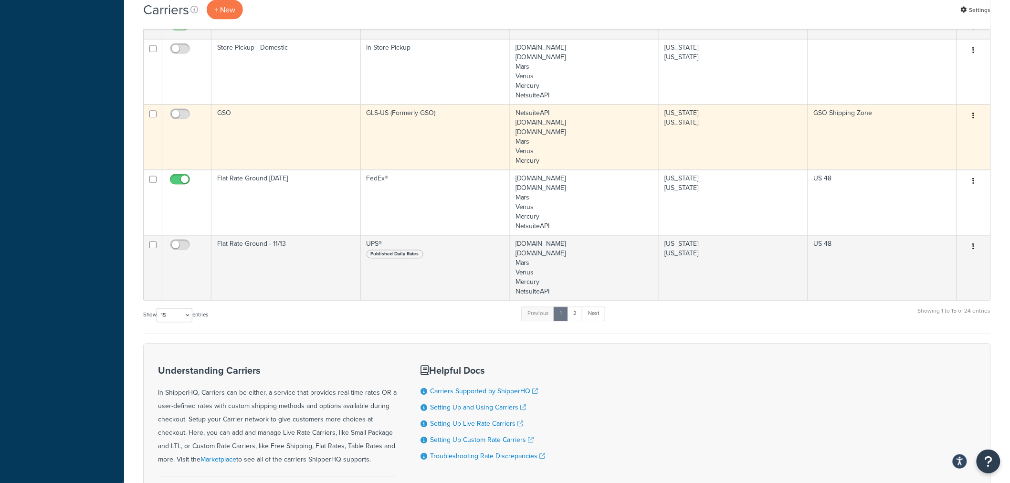
scroll to position [770, 0]
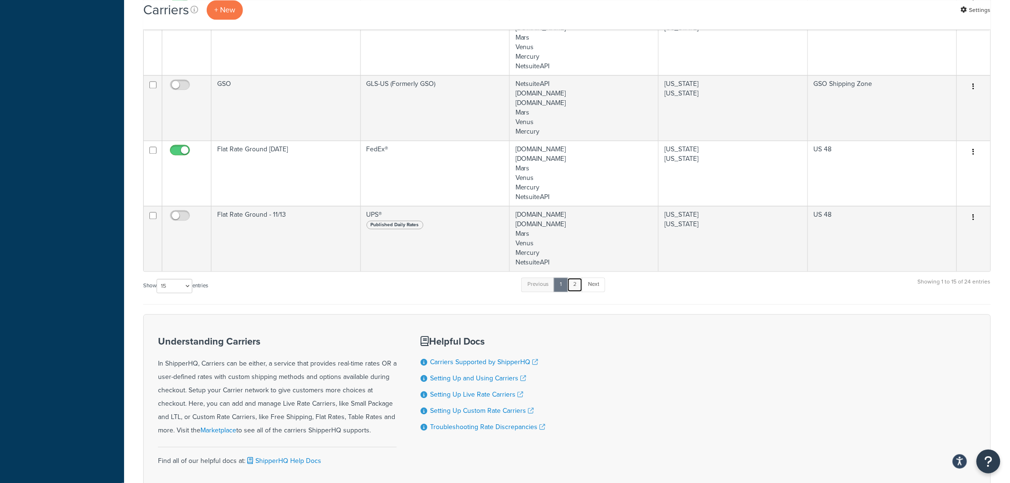
click at [578, 282] on link "2" at bounding box center [575, 284] width 16 height 14
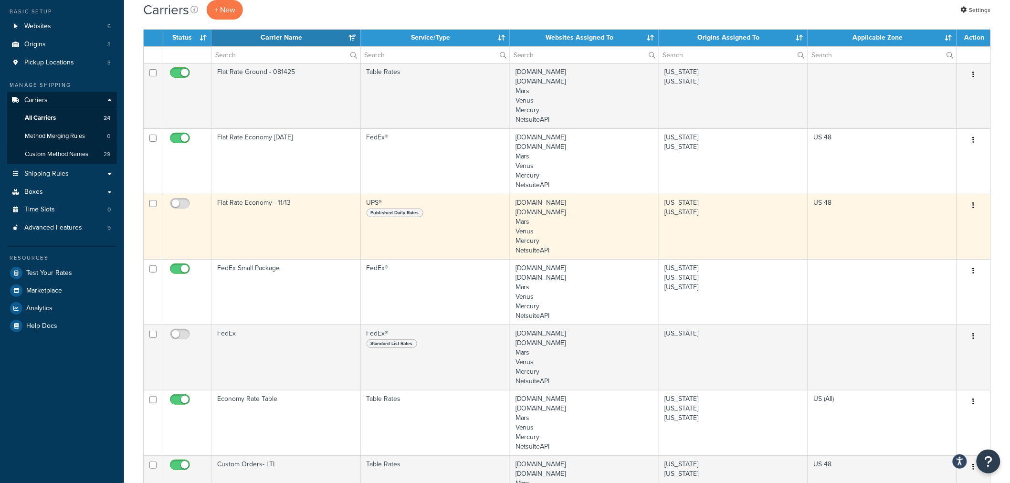
scroll to position [0, 0]
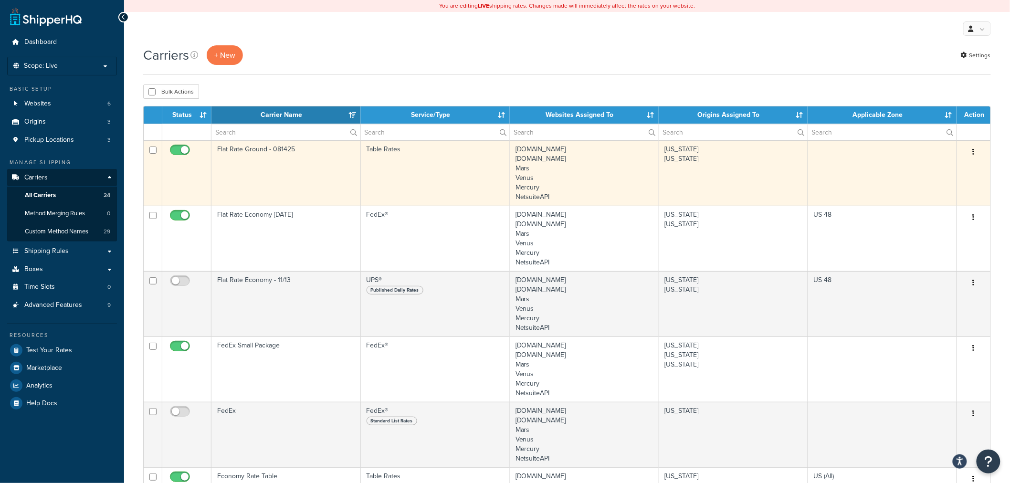
click at [971, 153] on button "button" at bounding box center [973, 152] width 13 height 15
click at [943, 170] on link "Edit" at bounding box center [935, 172] width 75 height 20
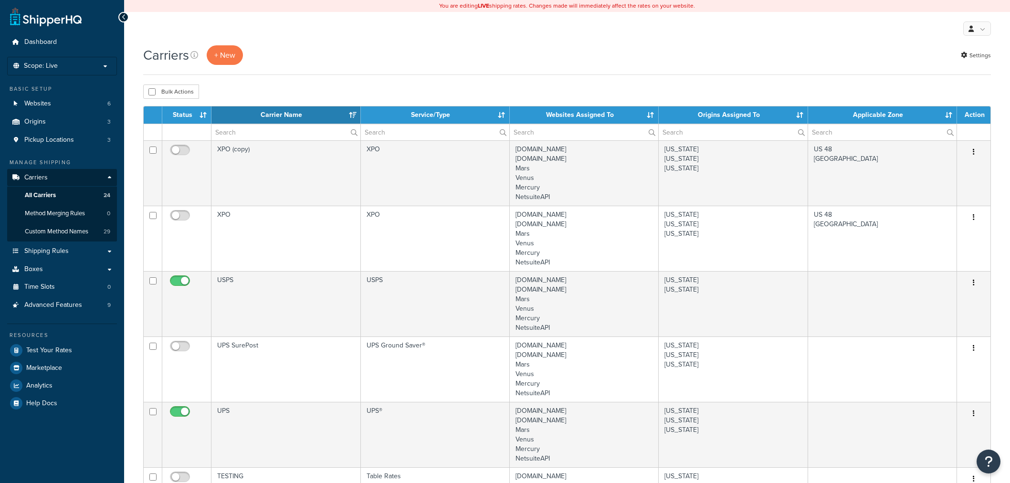
select select "15"
click at [990, 459] on icon "Open Resource Center" at bounding box center [988, 461] width 9 height 13
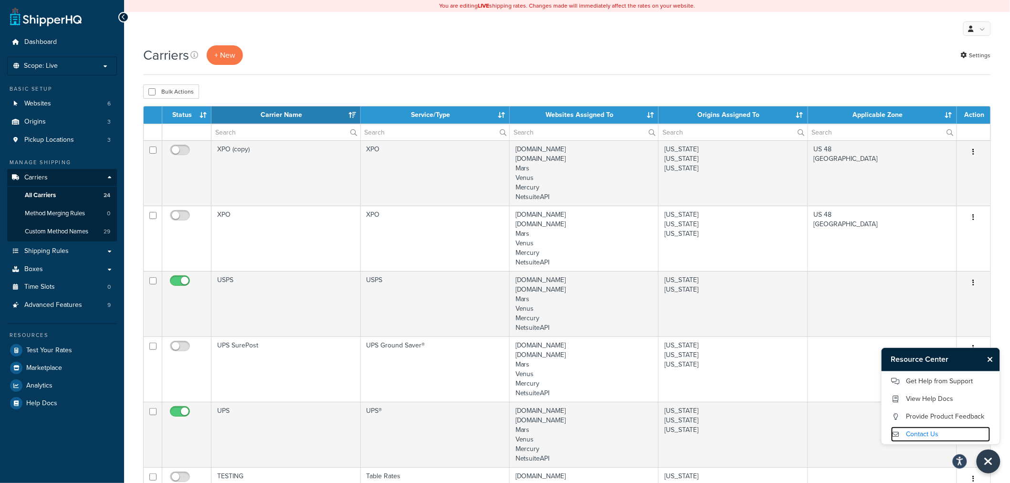
click at [920, 431] on link "Contact Us" at bounding box center [940, 434] width 99 height 15
click at [940, 383] on link "Get Help from Support" at bounding box center [940, 381] width 99 height 15
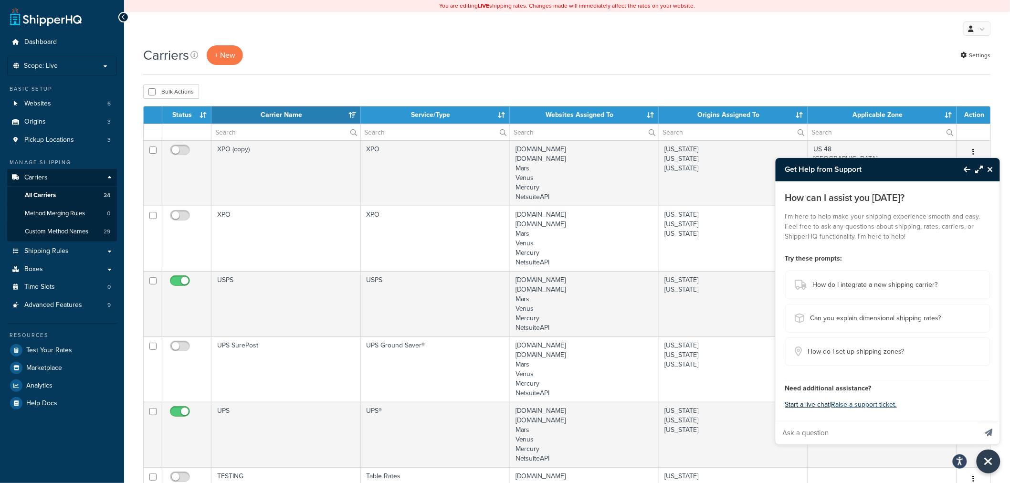
click at [820, 404] on button "Start a live chat" at bounding box center [807, 404] width 45 height 13
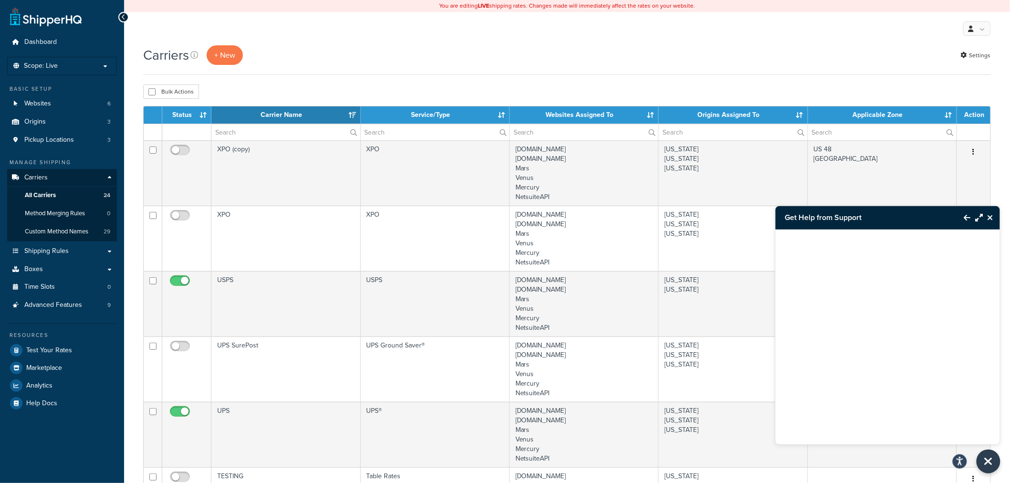
click at [994, 216] on button "Close Resource Center" at bounding box center [991, 217] width 17 height 11
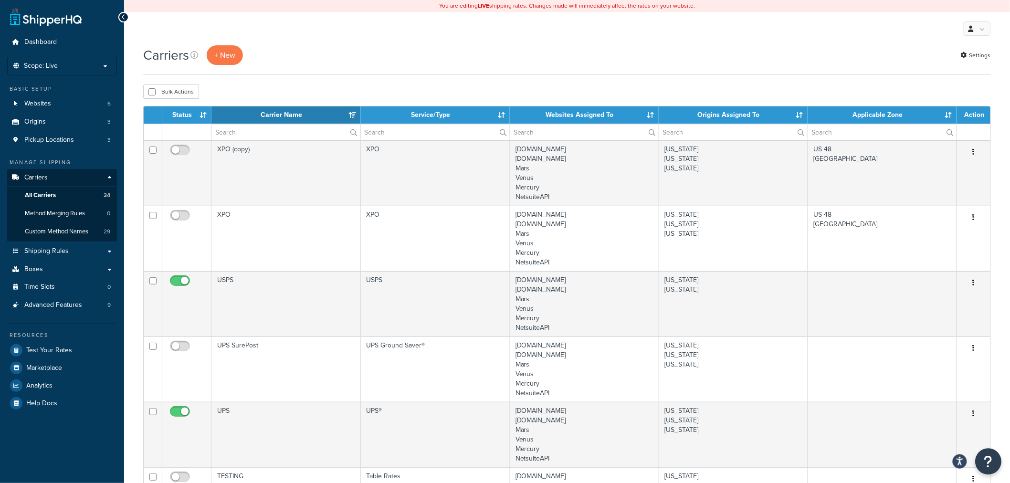
click at [996, 463] on button "Open Resource Center" at bounding box center [989, 462] width 26 height 26
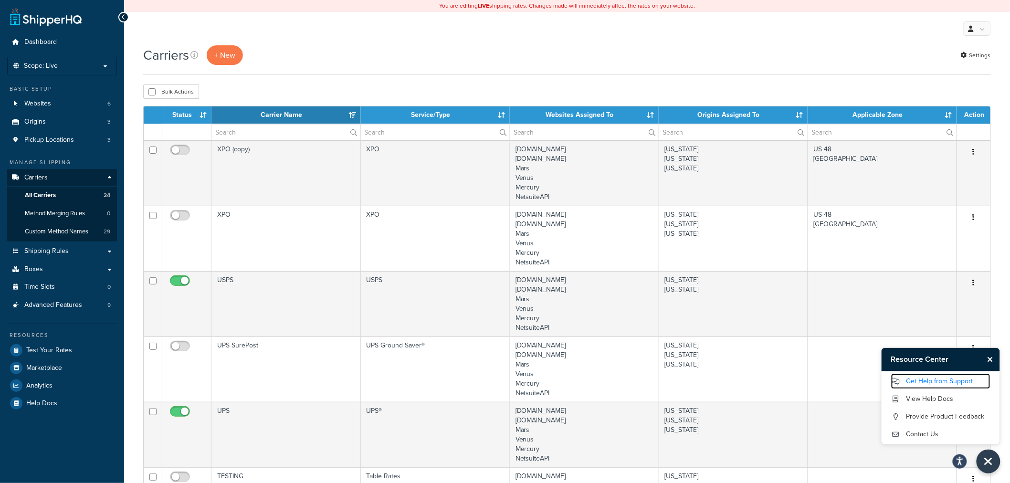
click at [933, 379] on link "Get Help from Support" at bounding box center [940, 381] width 99 height 15
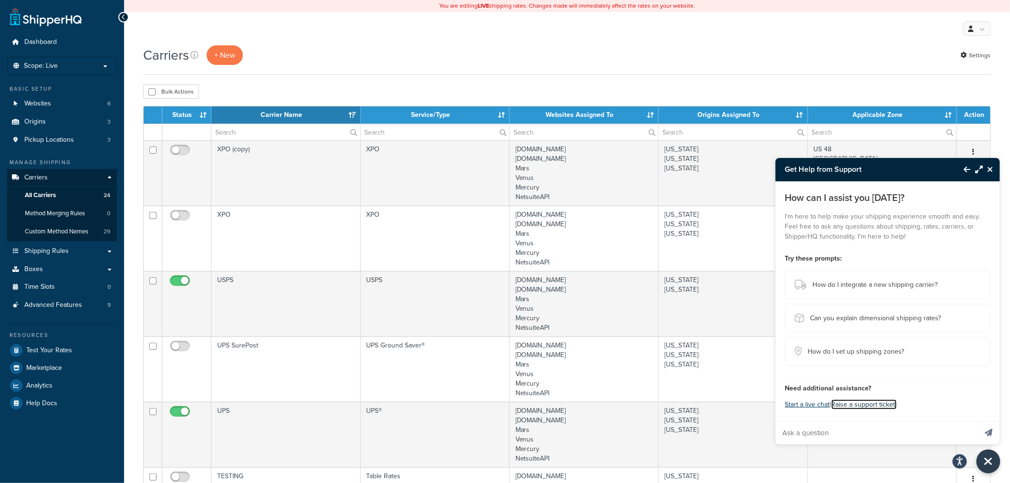
click at [862, 407] on link "Raise a support ticket." at bounding box center [863, 404] width 65 height 10
